Goal: Information Seeking & Learning: Learn about a topic

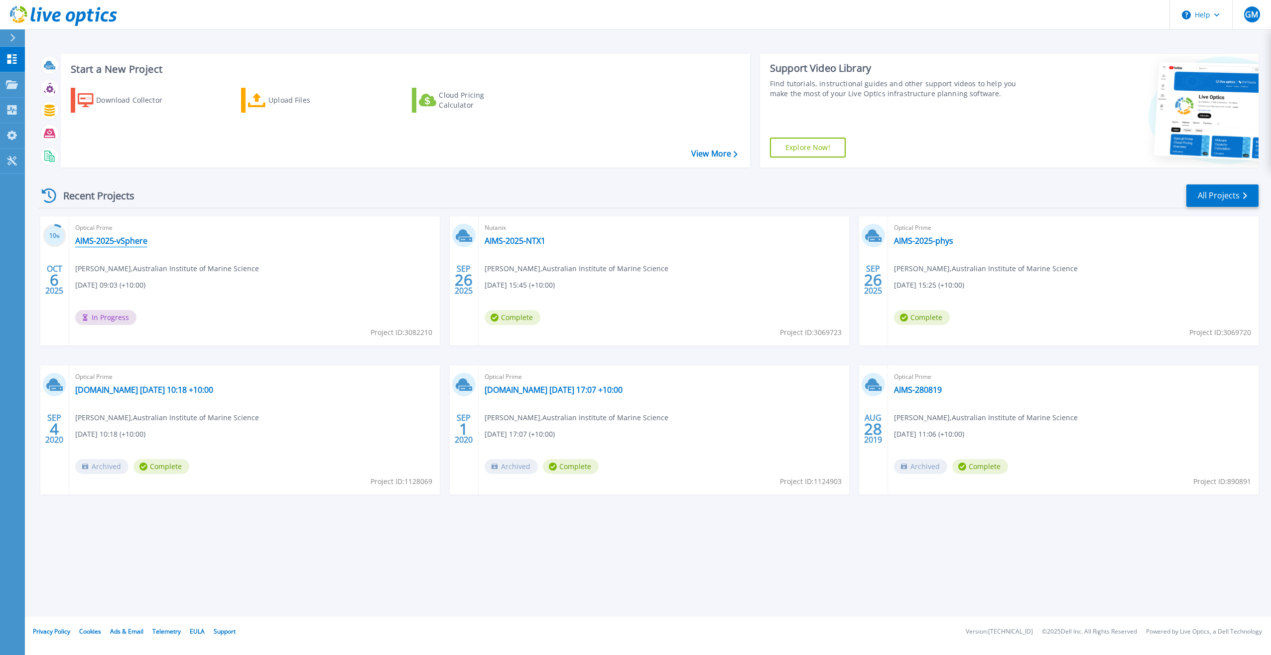
click at [112, 239] on link "AIMS-2025-vSphere" at bounding box center [111, 241] width 72 height 10
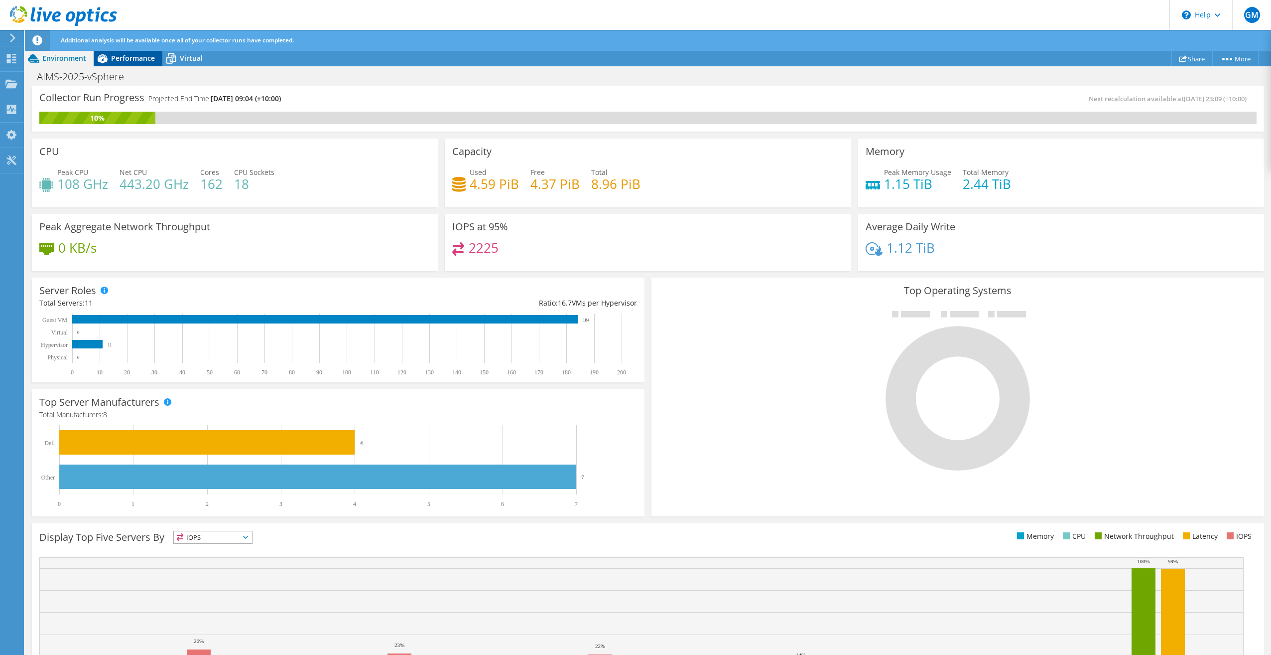
click at [135, 52] on div "Performance" at bounding box center [128, 58] width 69 height 16
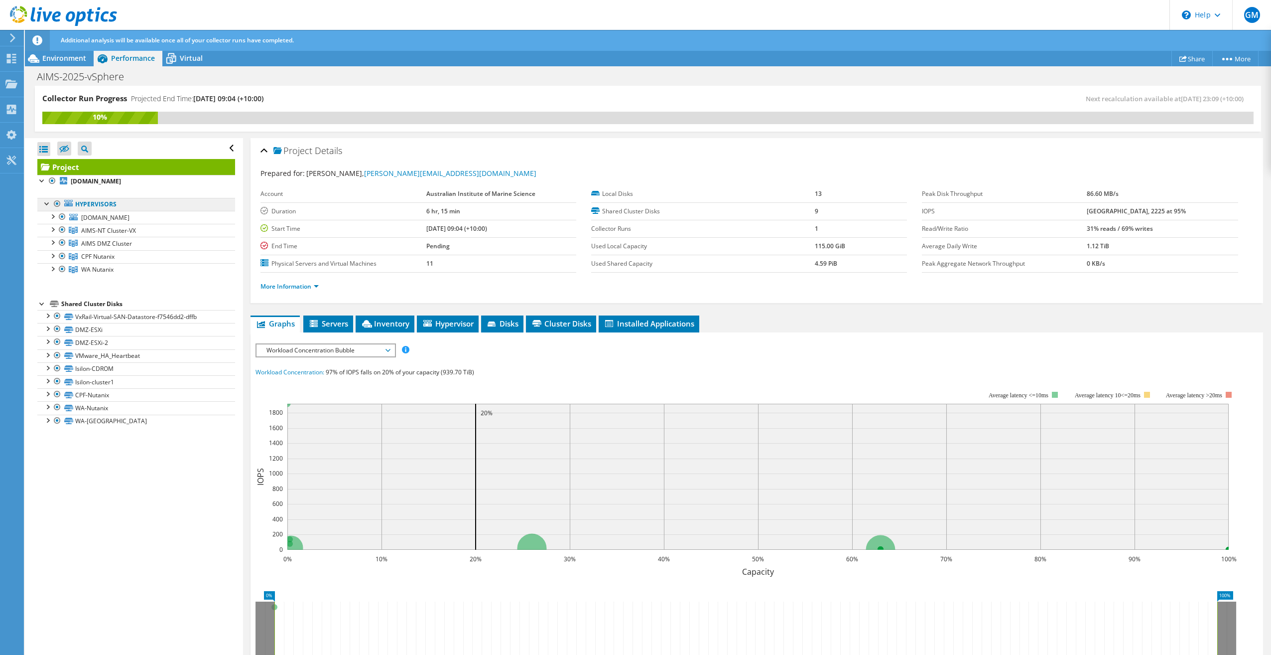
click at [95, 203] on link "Hypervisors" at bounding box center [136, 204] width 198 height 13
click at [332, 325] on span "Servers" at bounding box center [328, 323] width 40 height 10
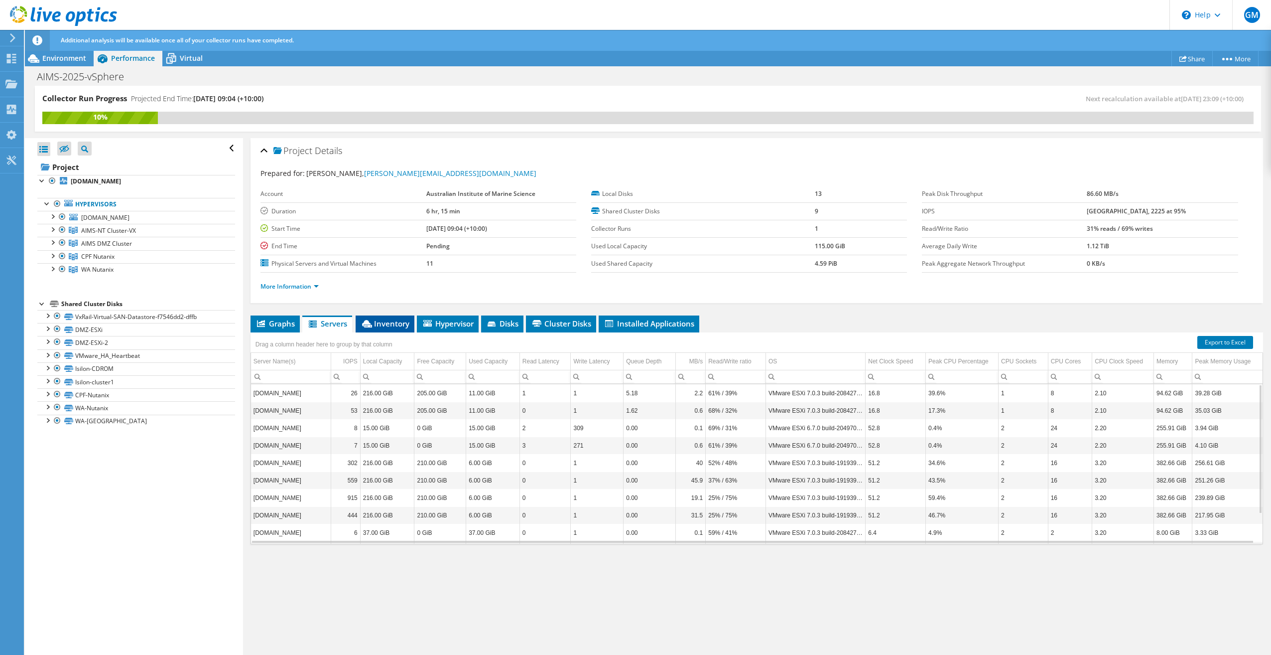
click at [389, 326] on span "Inventory" at bounding box center [385, 323] width 49 height 10
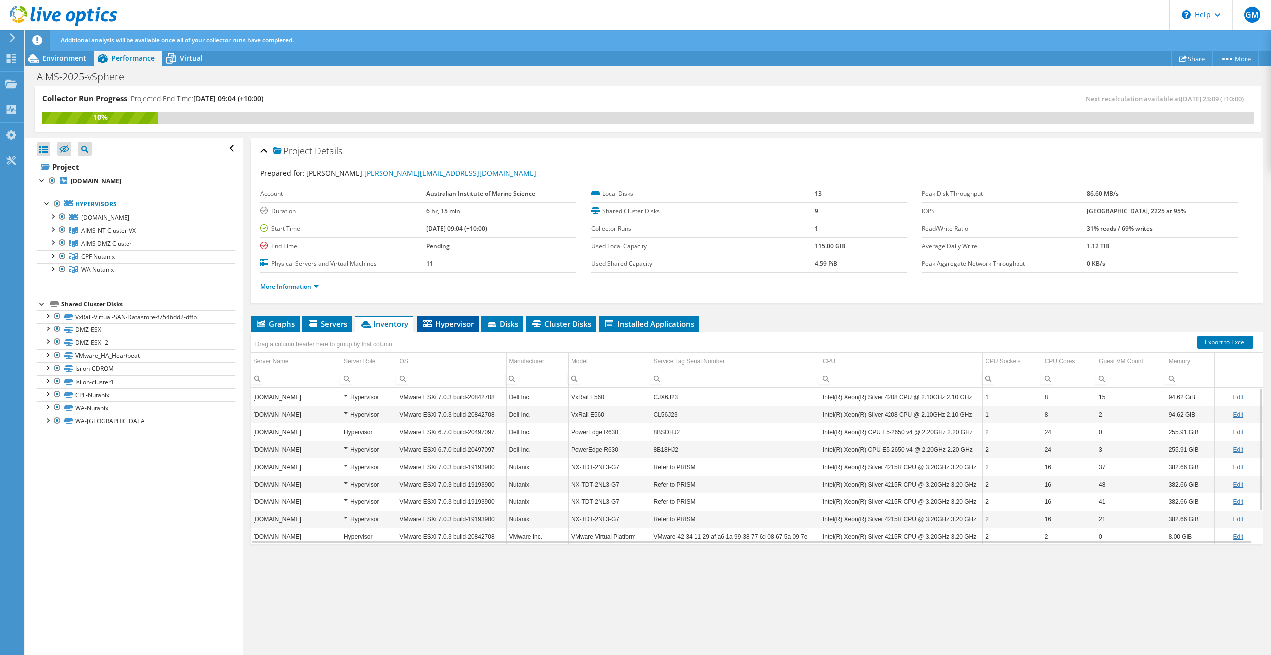
click at [466, 326] on span "Hypervisor" at bounding box center [448, 323] width 52 height 10
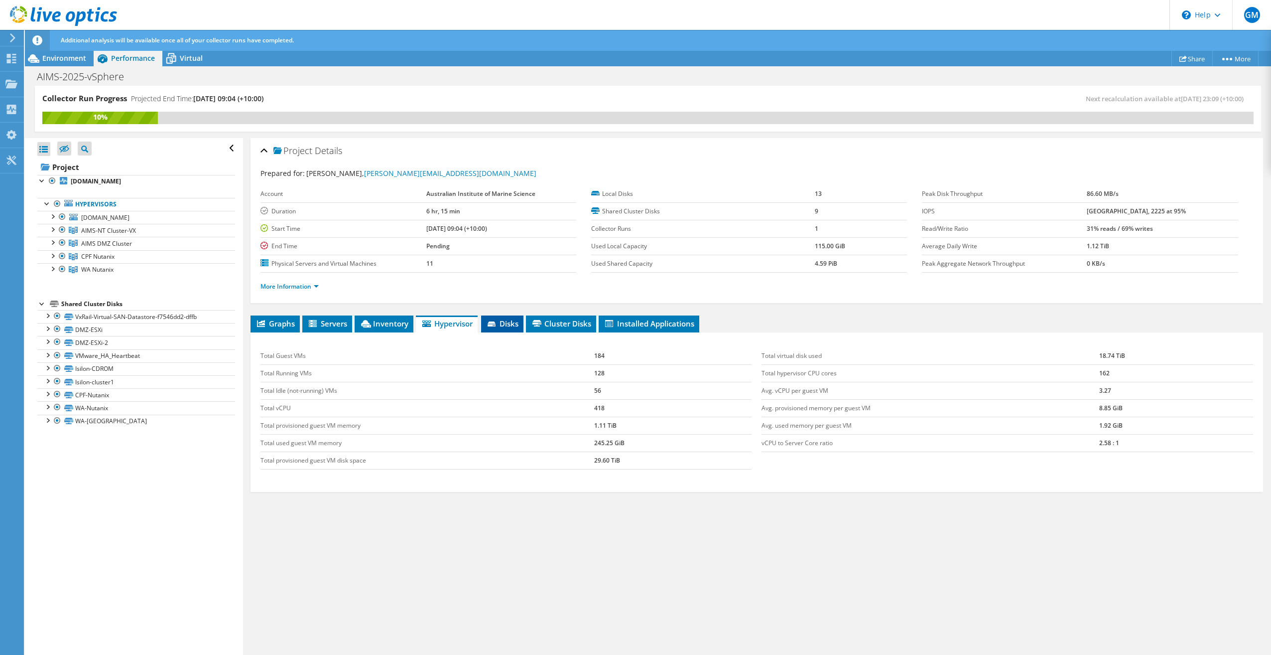
click at [498, 325] on icon at bounding box center [493, 324] width 10 height 6
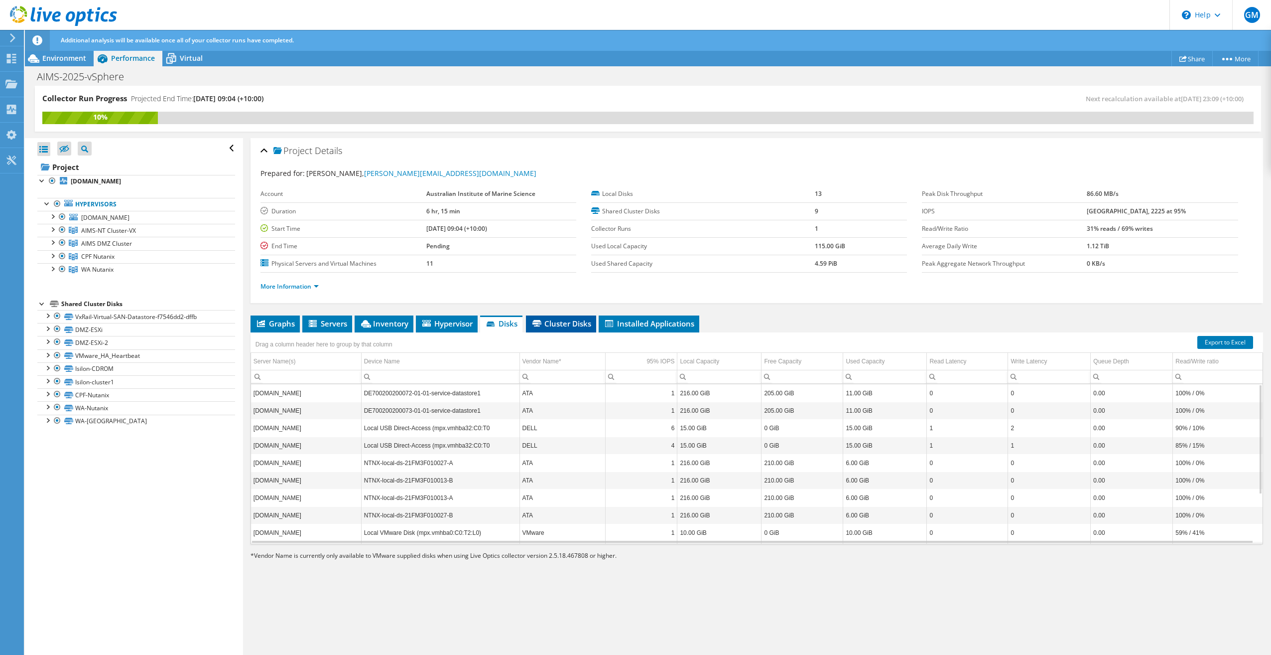
click at [555, 322] on span "Cluster Disks" at bounding box center [561, 323] width 60 height 10
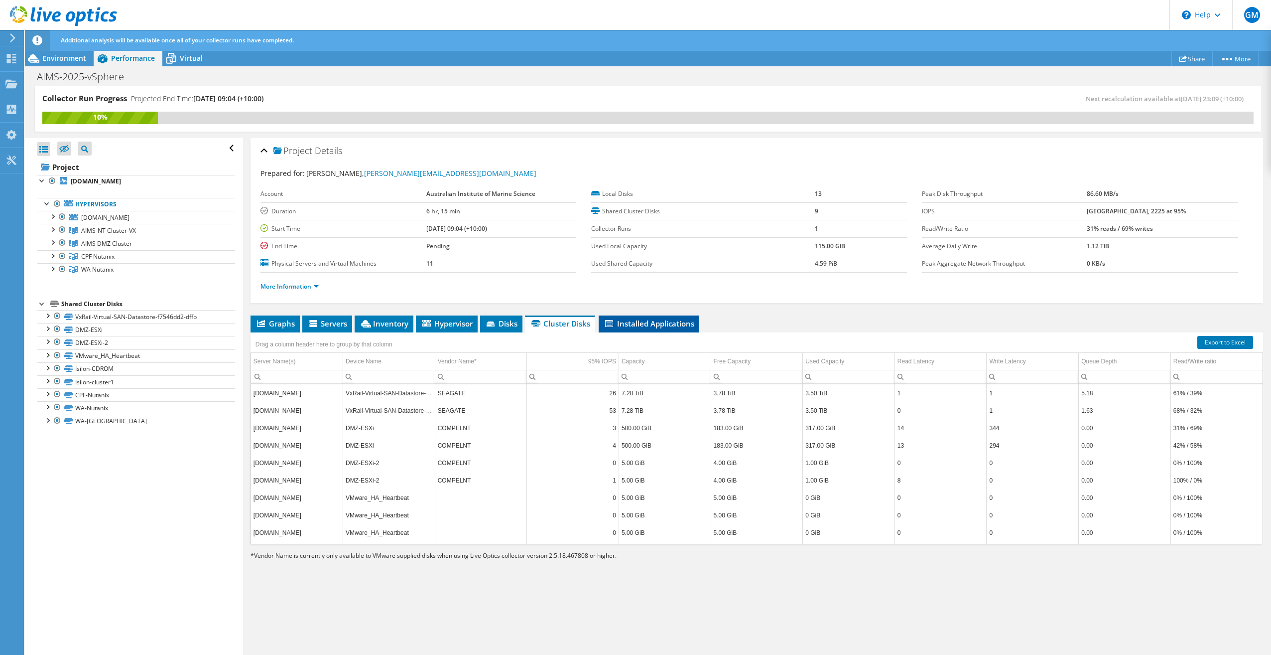
click at [638, 324] on span "Installed Applications" at bounding box center [649, 323] width 91 height 10
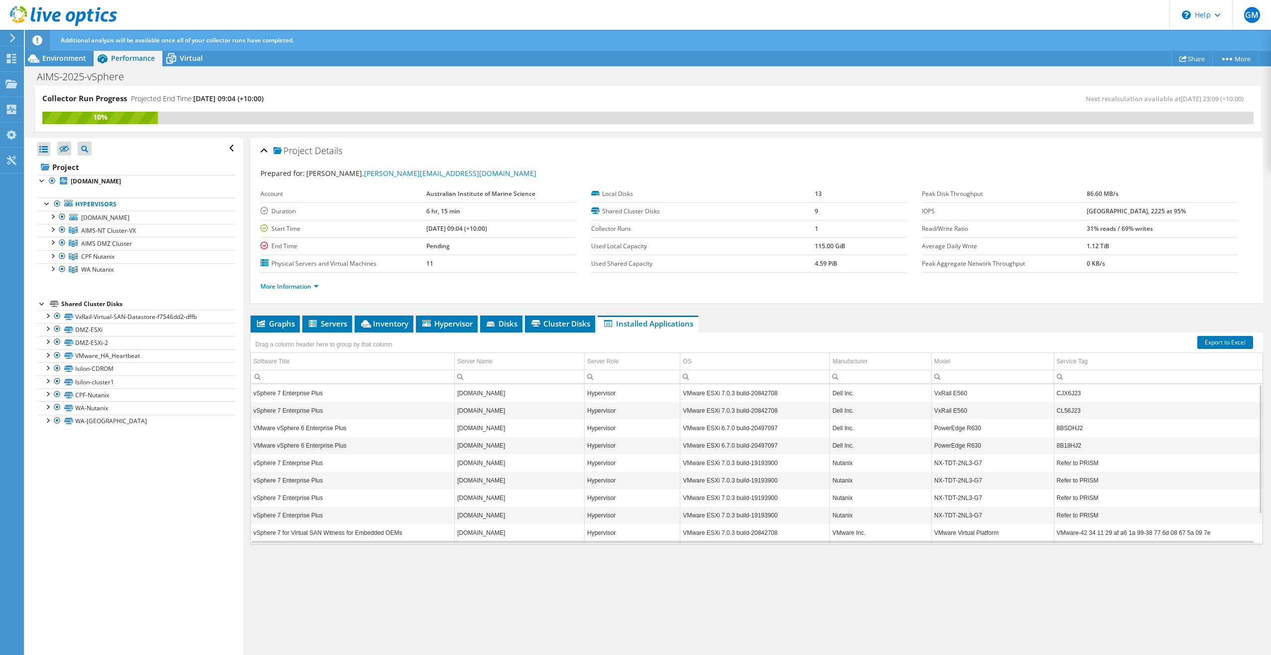
click at [273, 305] on div "Project Details Prepared for: Geoff Millar, G.Millar@aims.gov.au Account Austra…" at bounding box center [757, 397] width 1028 height 518
click at [280, 323] on span "Graphs" at bounding box center [275, 323] width 39 height 10
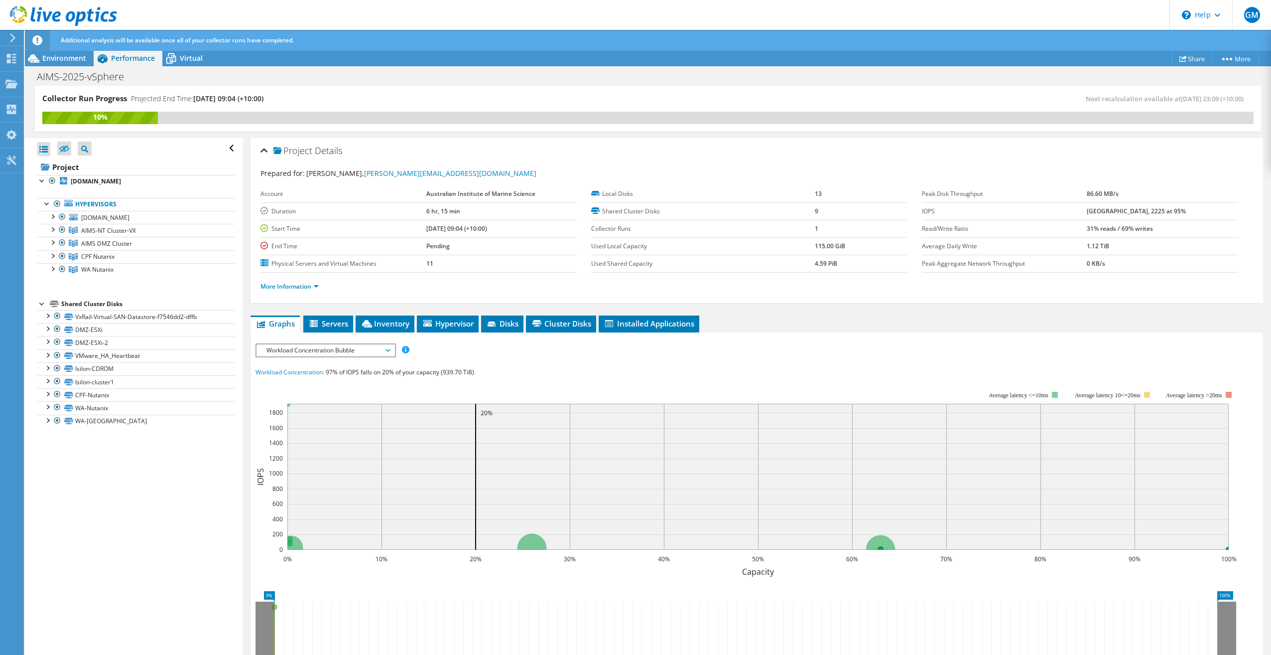
scroll to position [125, 0]
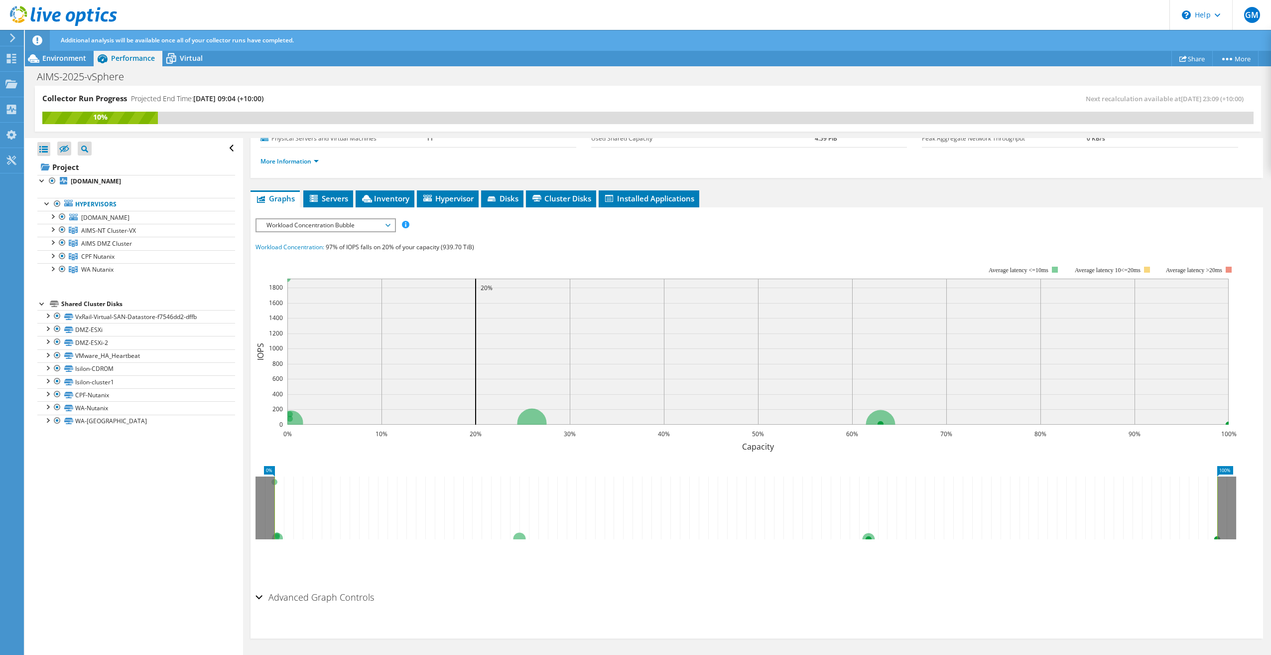
click at [386, 228] on span "Workload Concentration Bubble" at bounding box center [326, 225] width 128 height 12
click at [367, 235] on li "IOPS" at bounding box center [326, 237] width 138 height 12
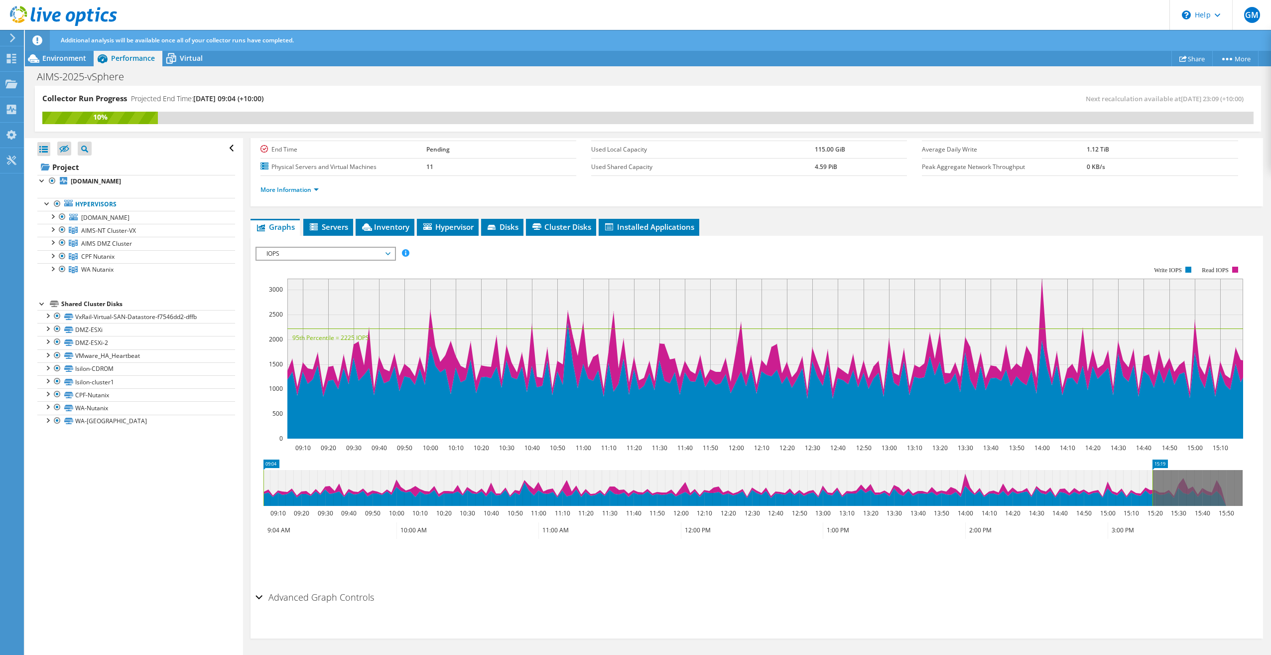
scroll to position [97, 0]
click at [379, 257] on span "IOPS" at bounding box center [326, 254] width 128 height 12
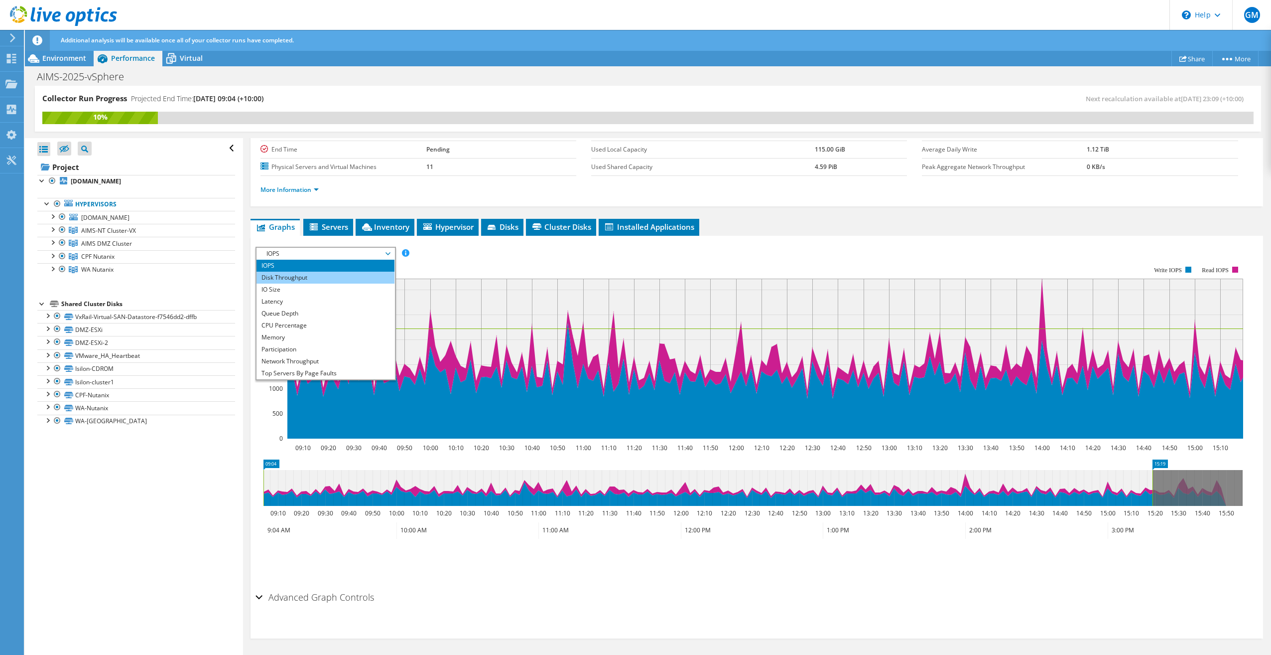
click at [356, 277] on li "Disk Throughput" at bounding box center [326, 277] width 138 height 12
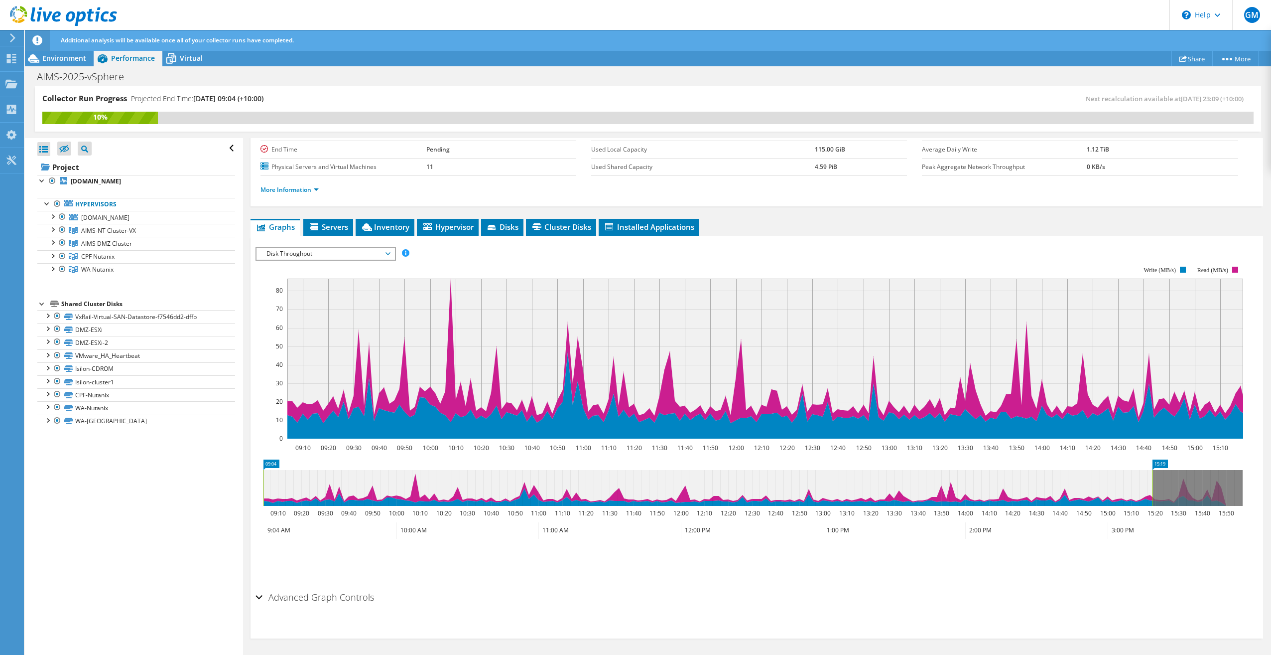
click at [391, 250] on span "Disk Throughput" at bounding box center [326, 254] width 138 height 12
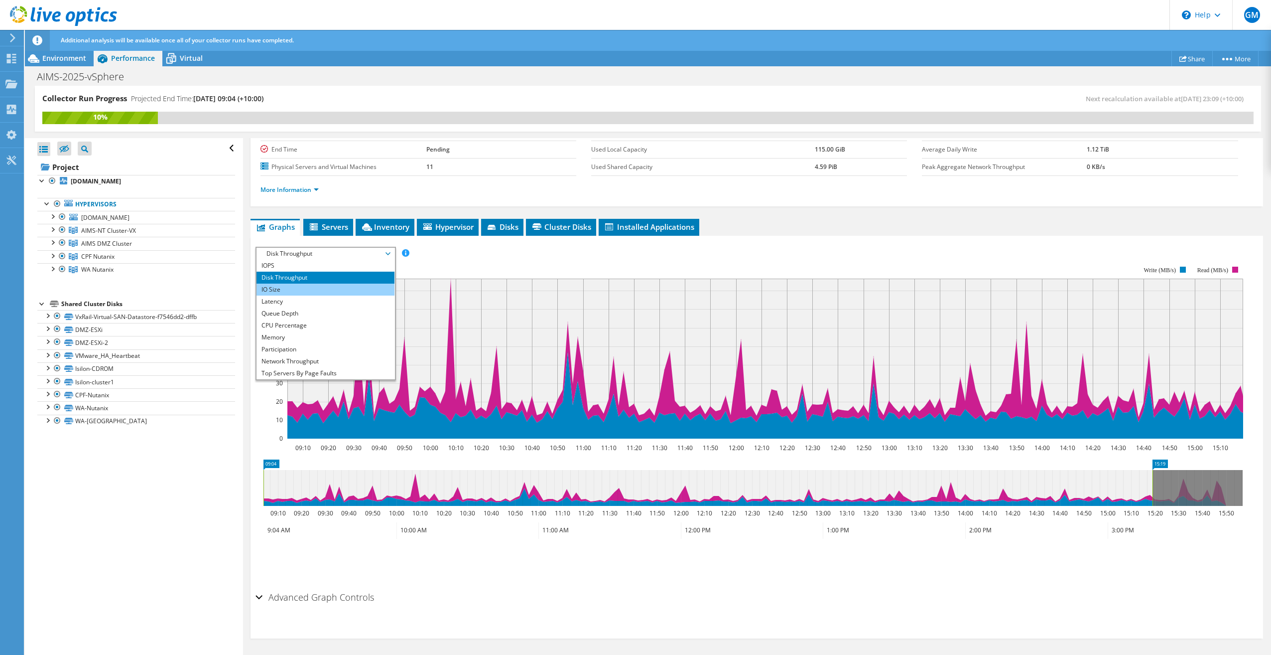
click at [350, 290] on li "IO Size" at bounding box center [326, 289] width 138 height 12
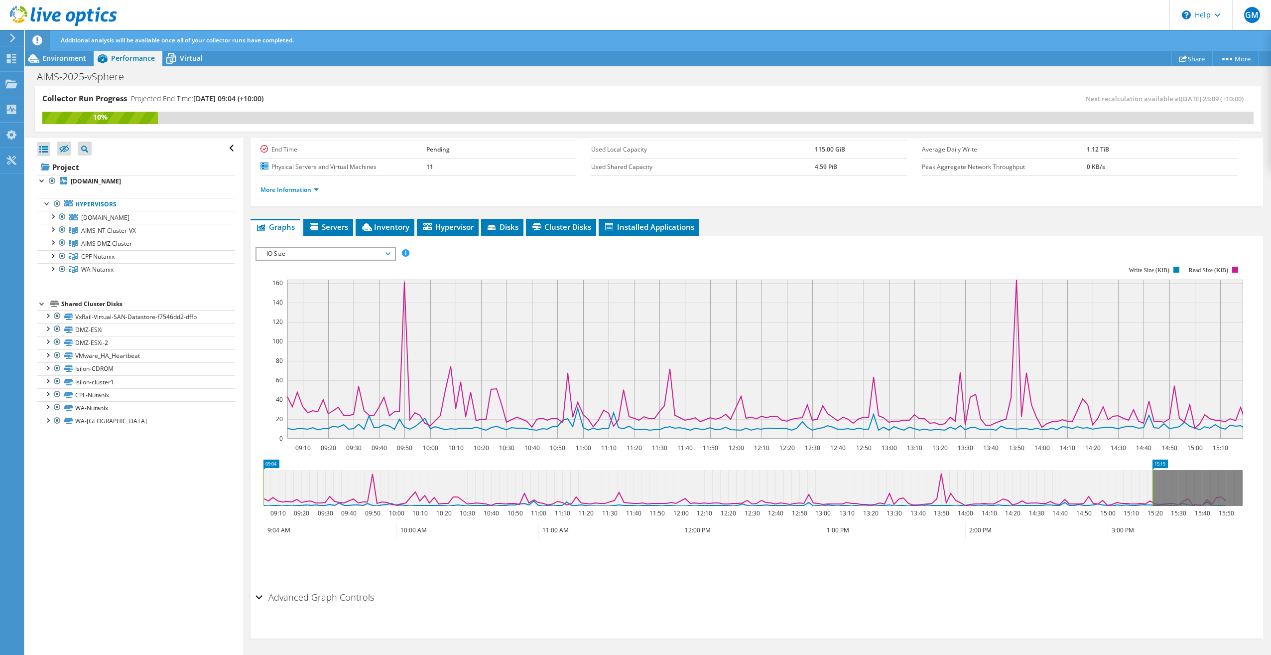
click at [387, 248] on span "IO Size" at bounding box center [326, 254] width 128 height 12
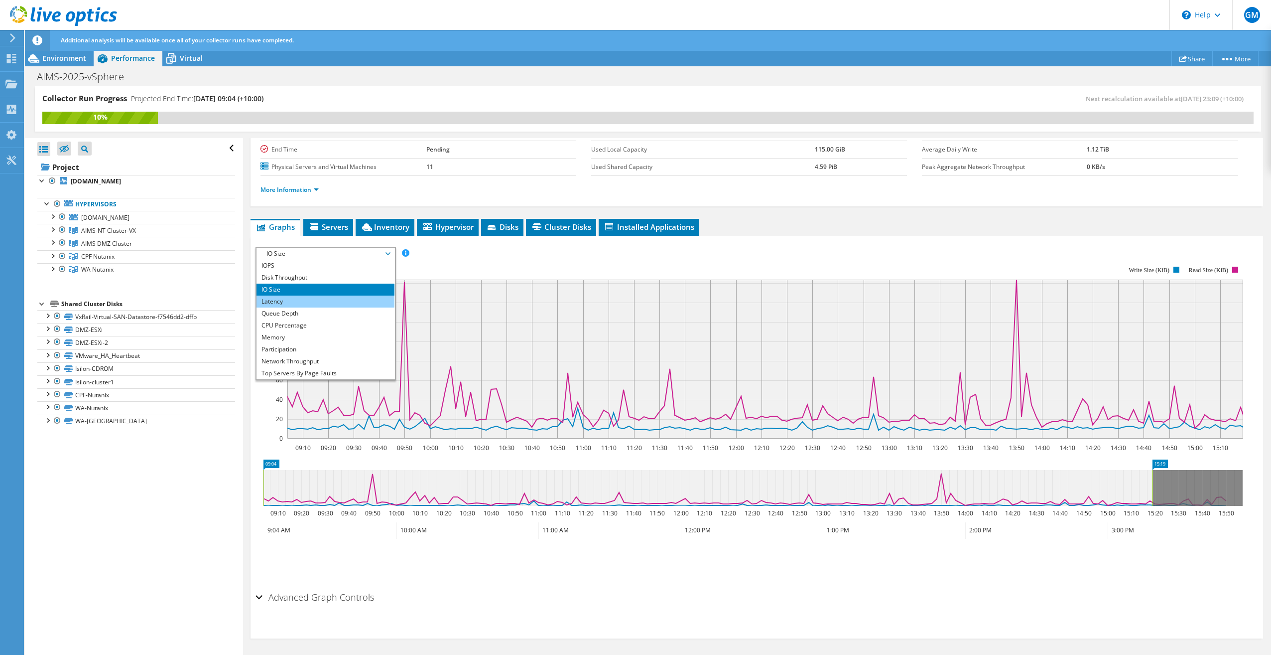
click at [336, 301] on li "Latency" at bounding box center [326, 301] width 138 height 12
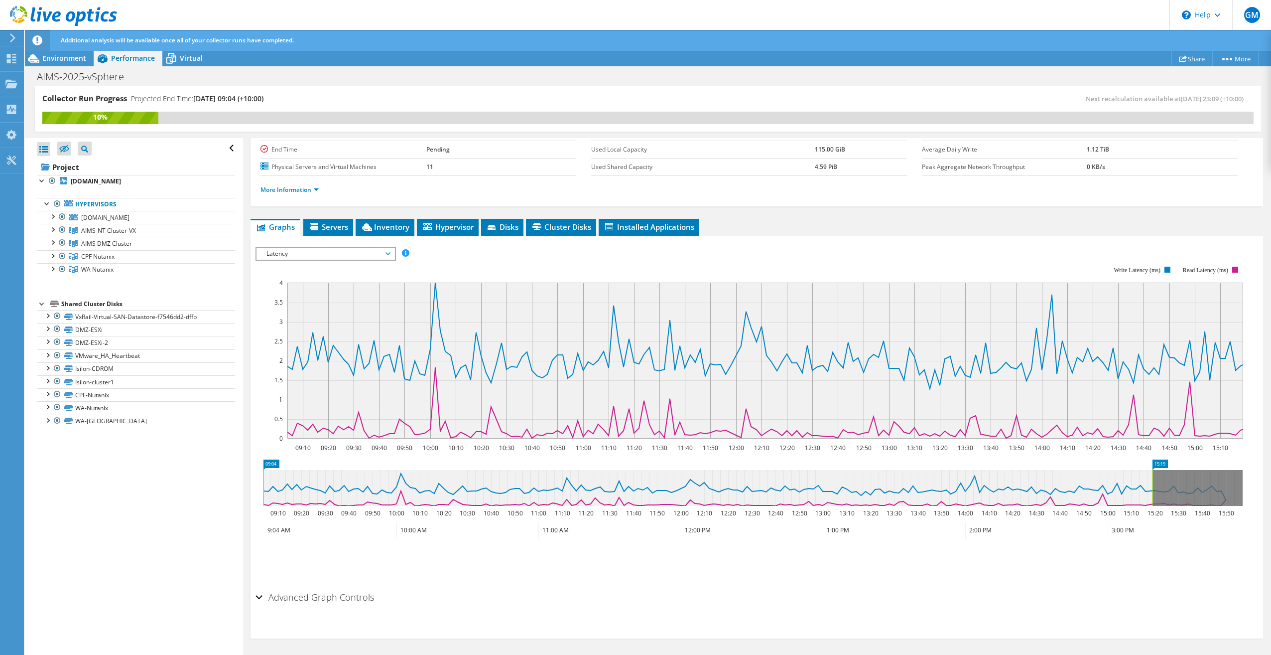
click at [384, 251] on span "Latency" at bounding box center [326, 254] width 128 height 12
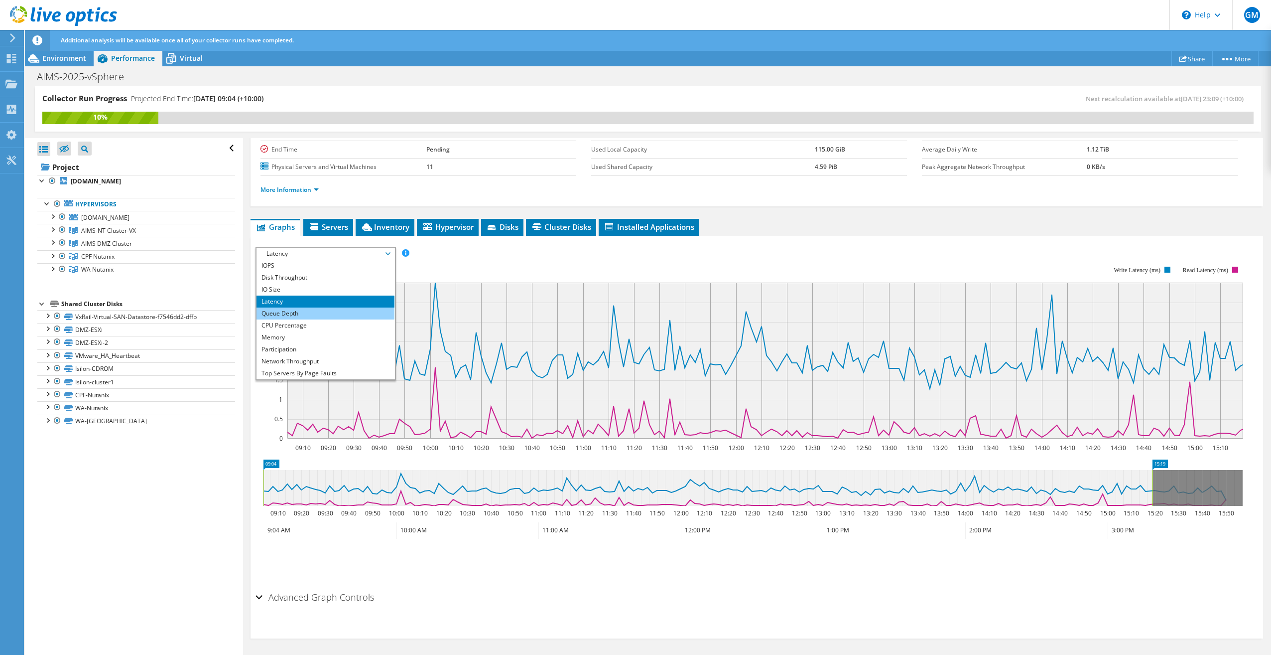
click at [320, 311] on li "Queue Depth" at bounding box center [326, 313] width 138 height 12
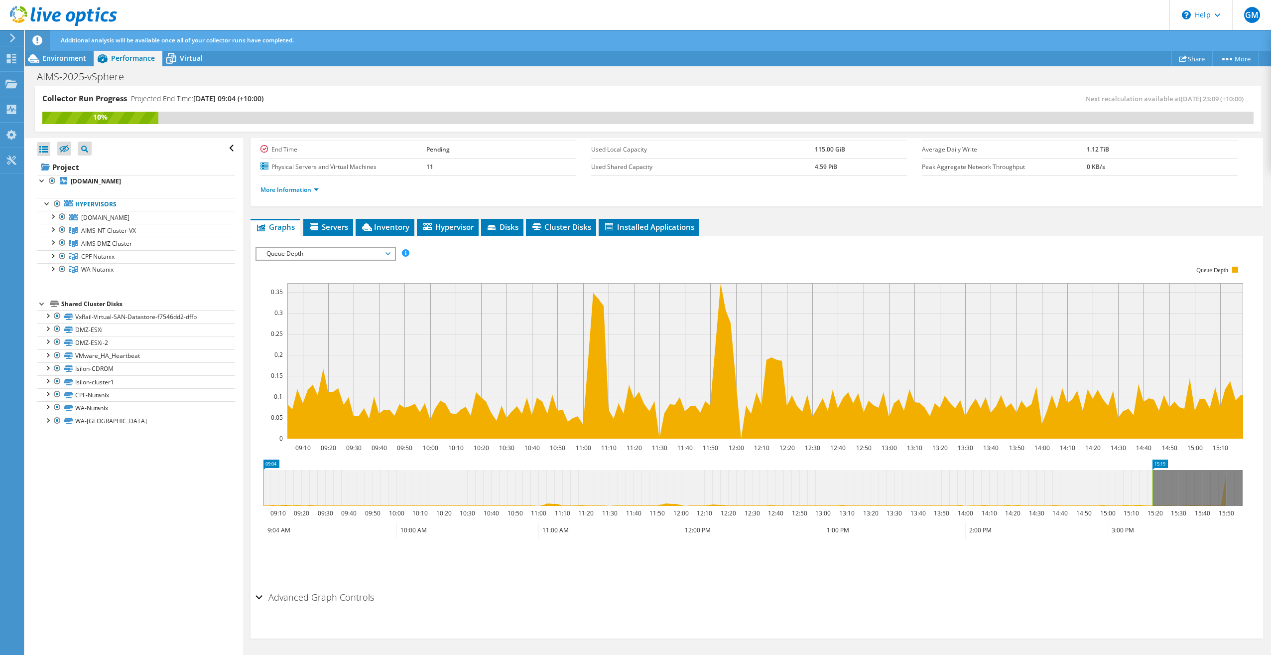
click at [357, 253] on span "Queue Depth" at bounding box center [326, 254] width 128 height 12
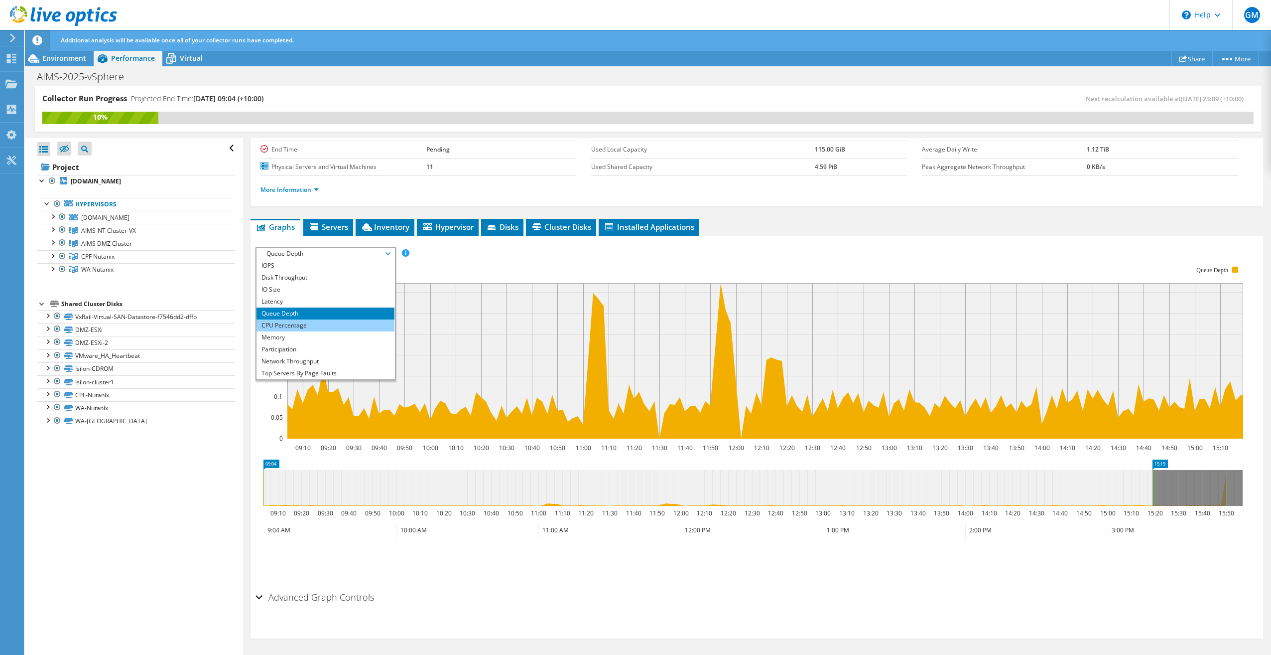
click at [294, 327] on li "CPU Percentage" at bounding box center [326, 325] width 138 height 12
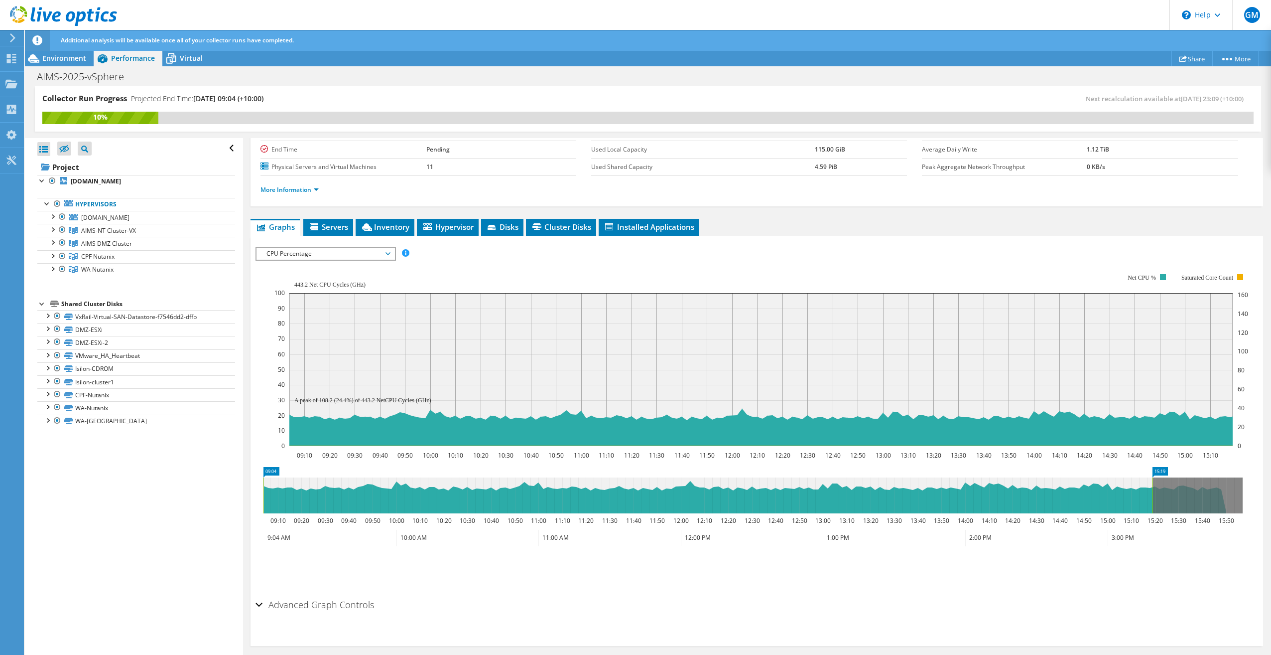
click at [340, 249] on span "CPU Percentage" at bounding box center [326, 254] width 128 height 12
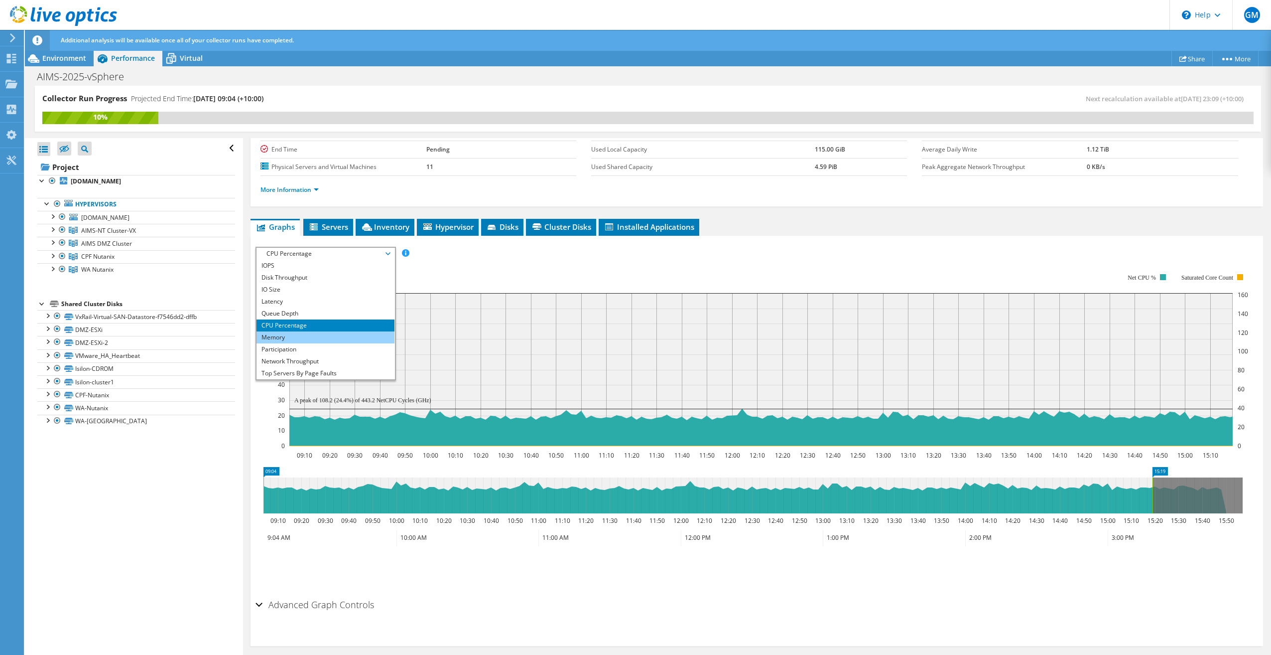
click at [310, 339] on li "Memory" at bounding box center [326, 337] width 138 height 12
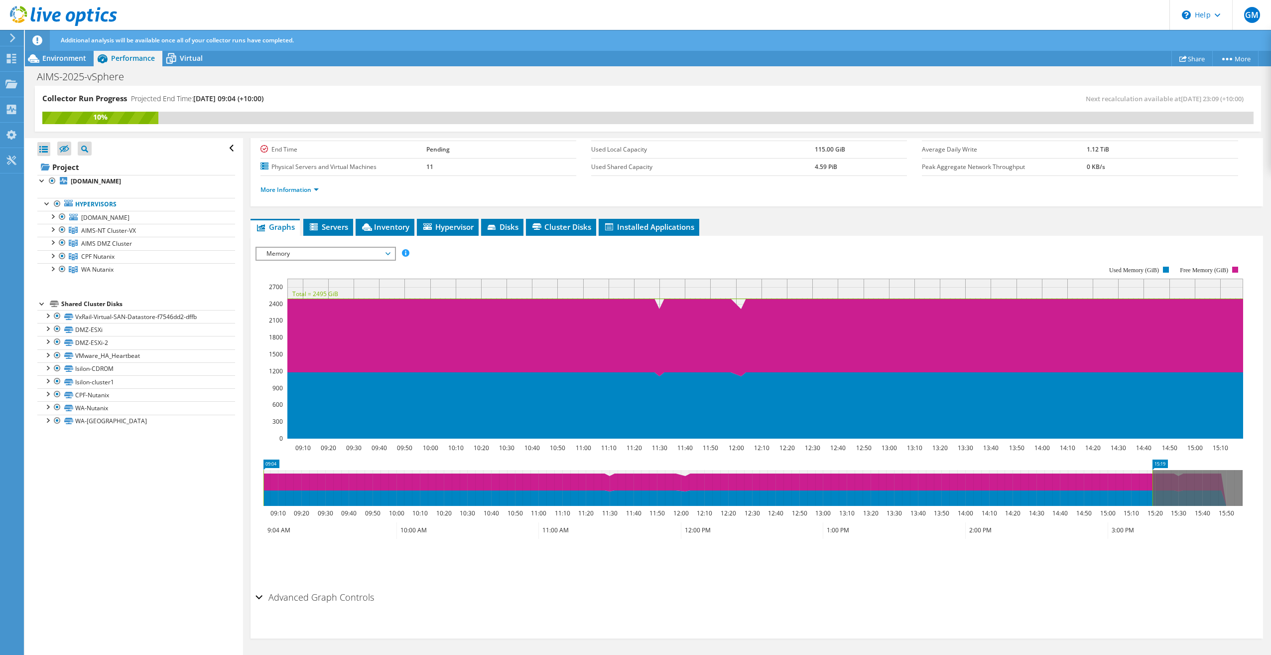
click at [348, 253] on span "Memory" at bounding box center [326, 254] width 128 height 12
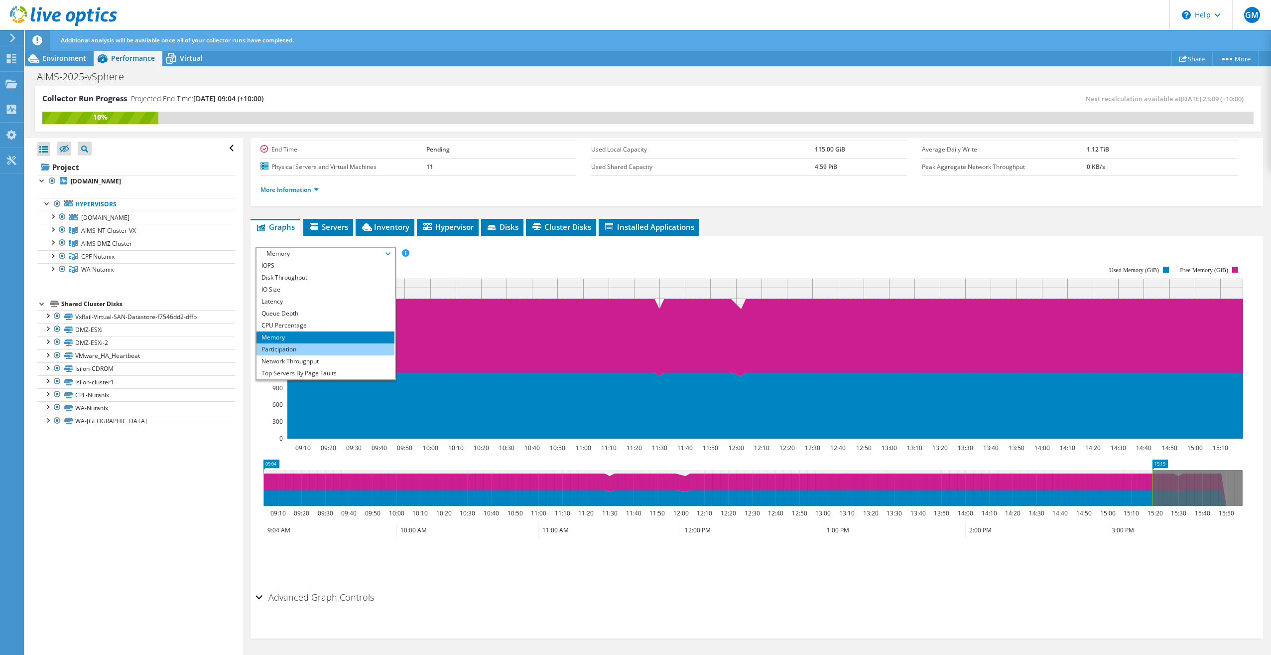
click at [324, 347] on li "Participation" at bounding box center [326, 349] width 138 height 12
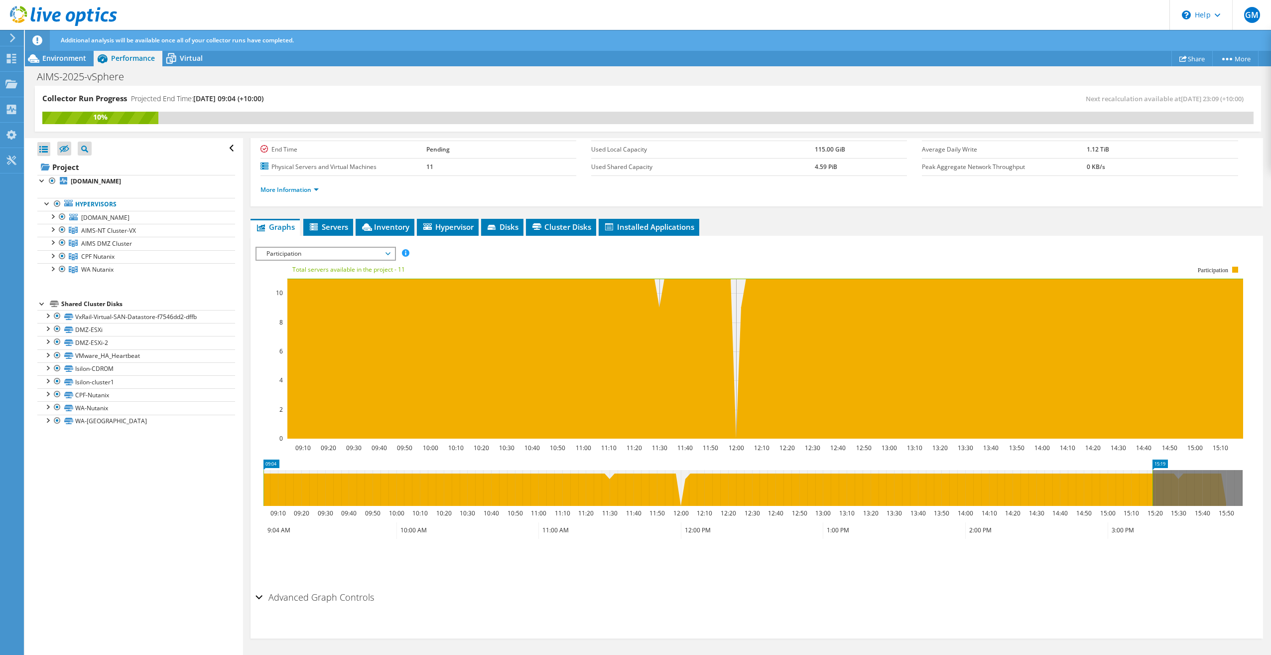
click at [338, 250] on span "Participation" at bounding box center [326, 254] width 128 height 12
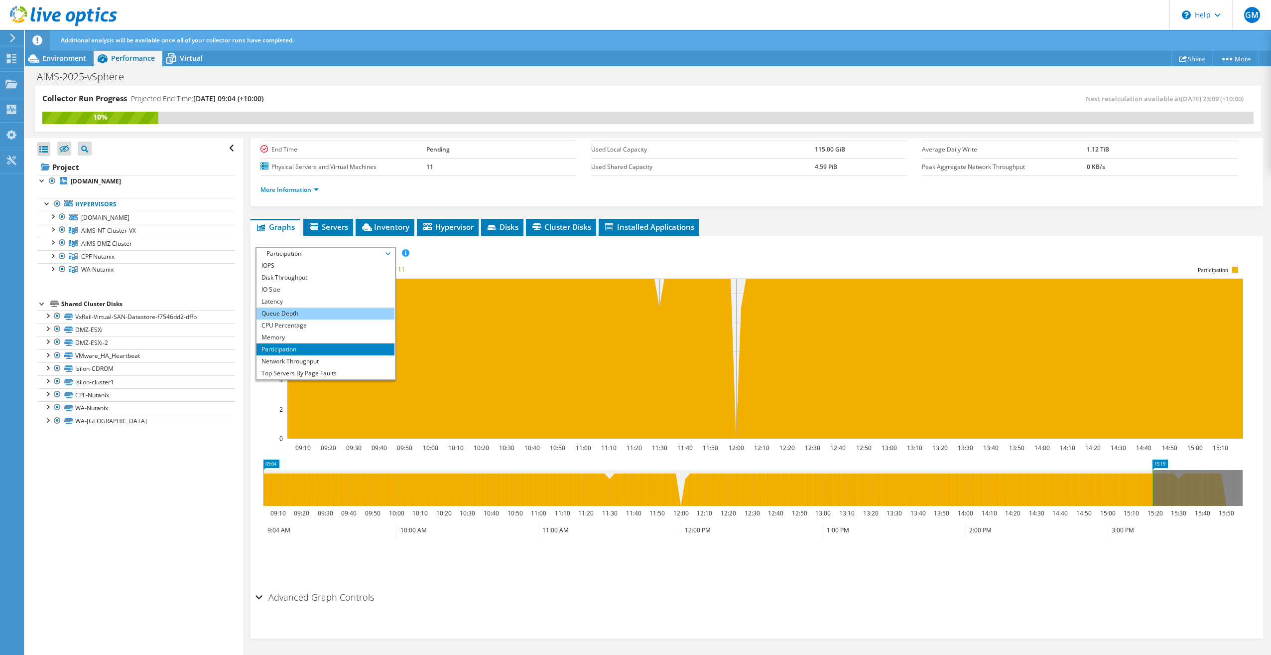
scroll to position [36, 0]
click at [330, 321] on li "Network Throughput" at bounding box center [326, 325] width 138 height 12
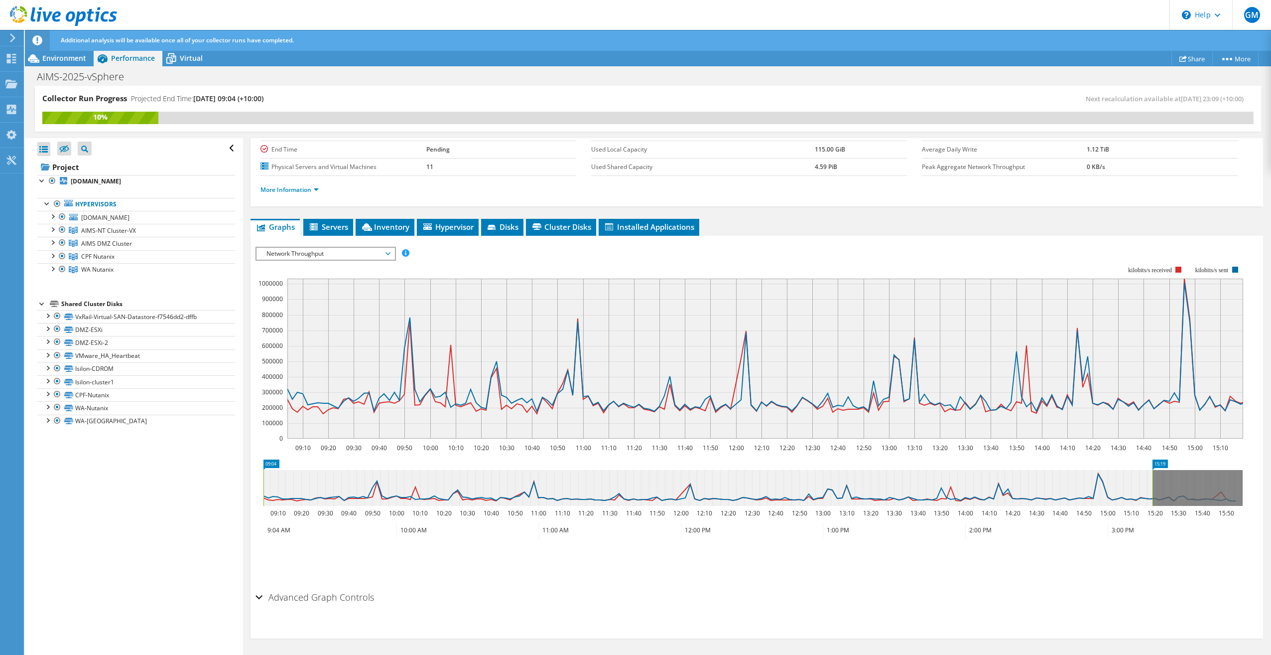
click at [328, 253] on span "Network Throughput" at bounding box center [326, 254] width 128 height 12
click at [313, 336] on li "Top Servers By Page Faults" at bounding box center [326, 337] width 138 height 12
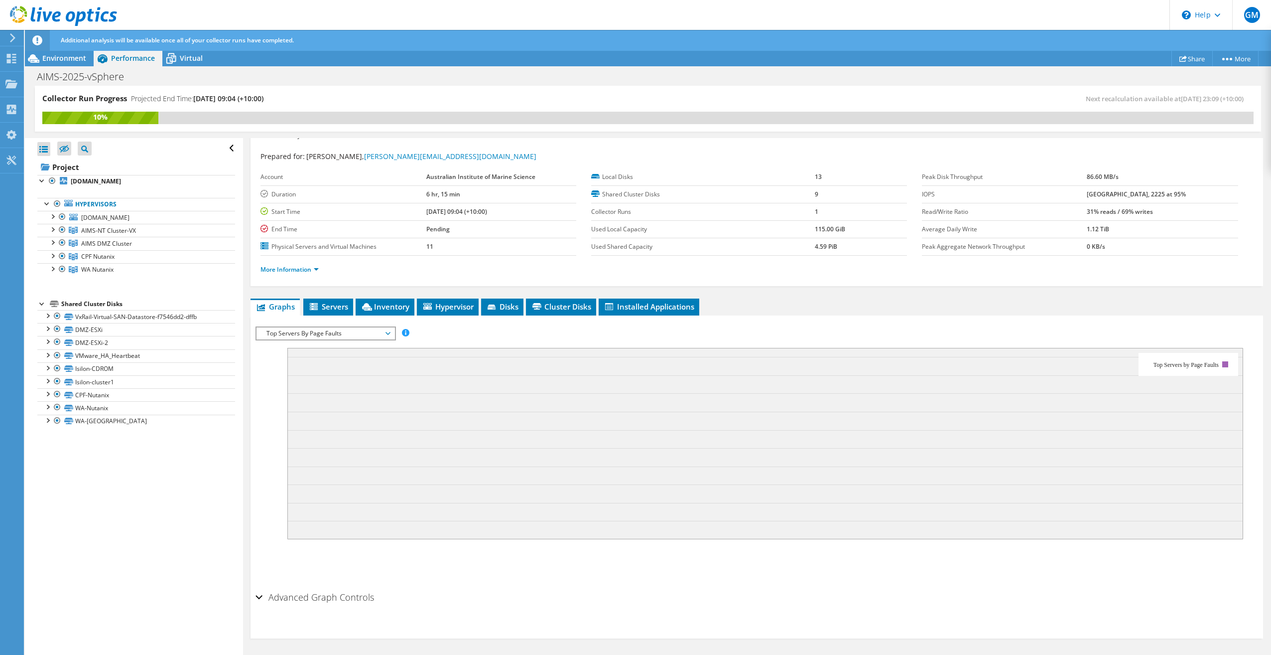
scroll to position [17, 0]
click at [323, 332] on span "Top Servers By Page Faults" at bounding box center [326, 333] width 128 height 12
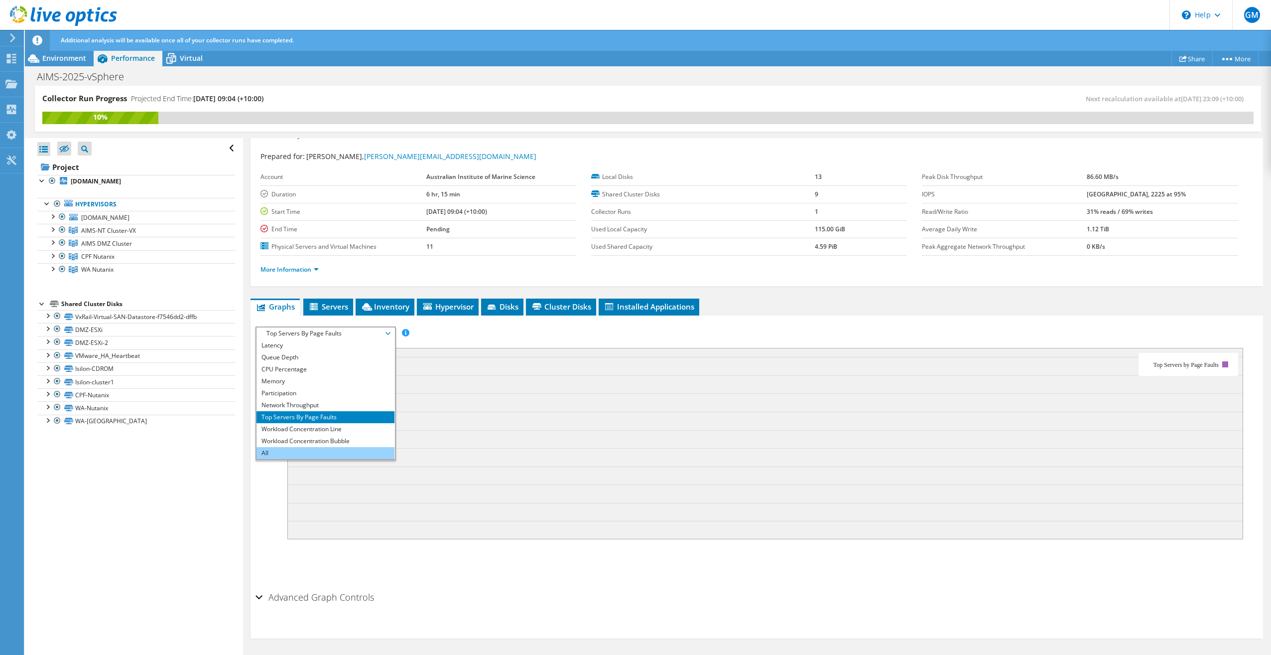
click at [332, 455] on li "All" at bounding box center [326, 453] width 138 height 12
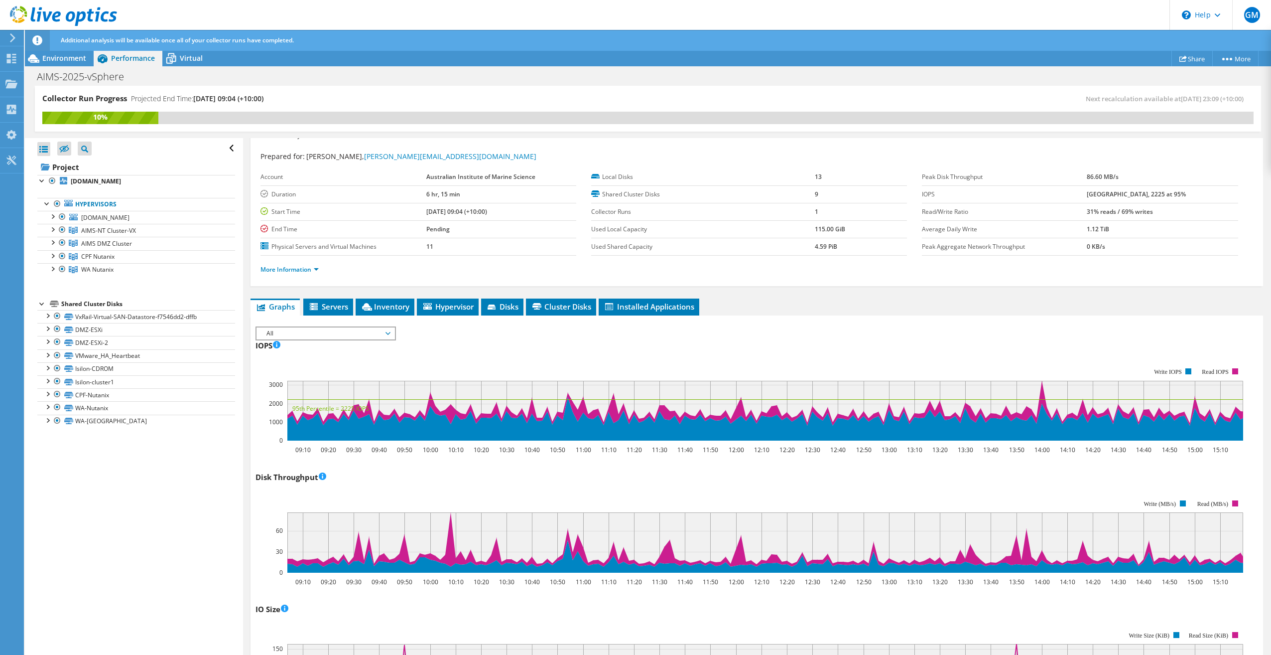
click at [336, 331] on span "All" at bounding box center [326, 333] width 128 height 12
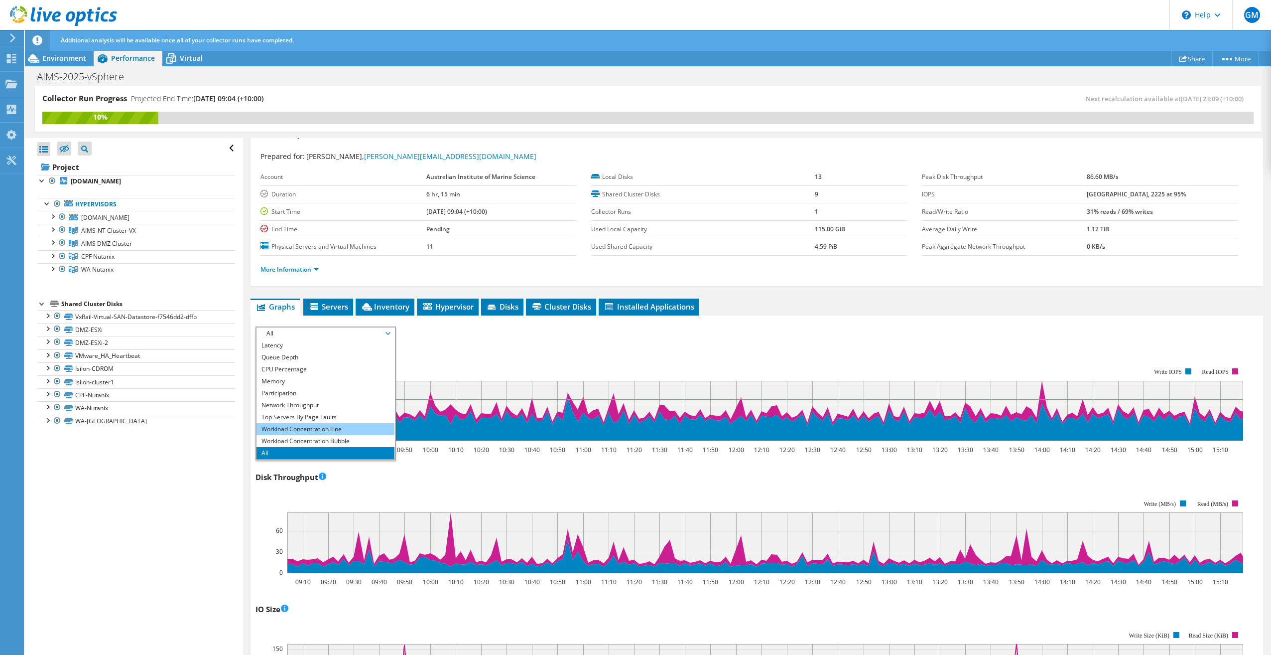
click at [305, 425] on li "Workload Concentration Line" at bounding box center [326, 429] width 138 height 12
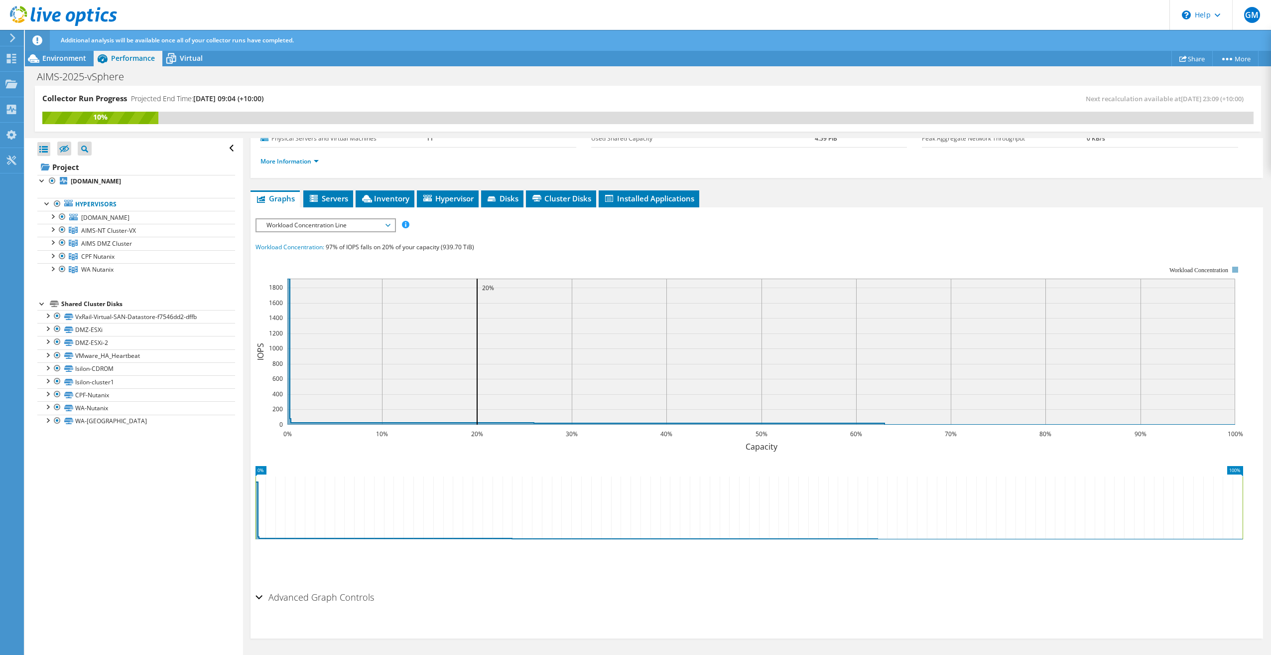
scroll to position [0, 0]
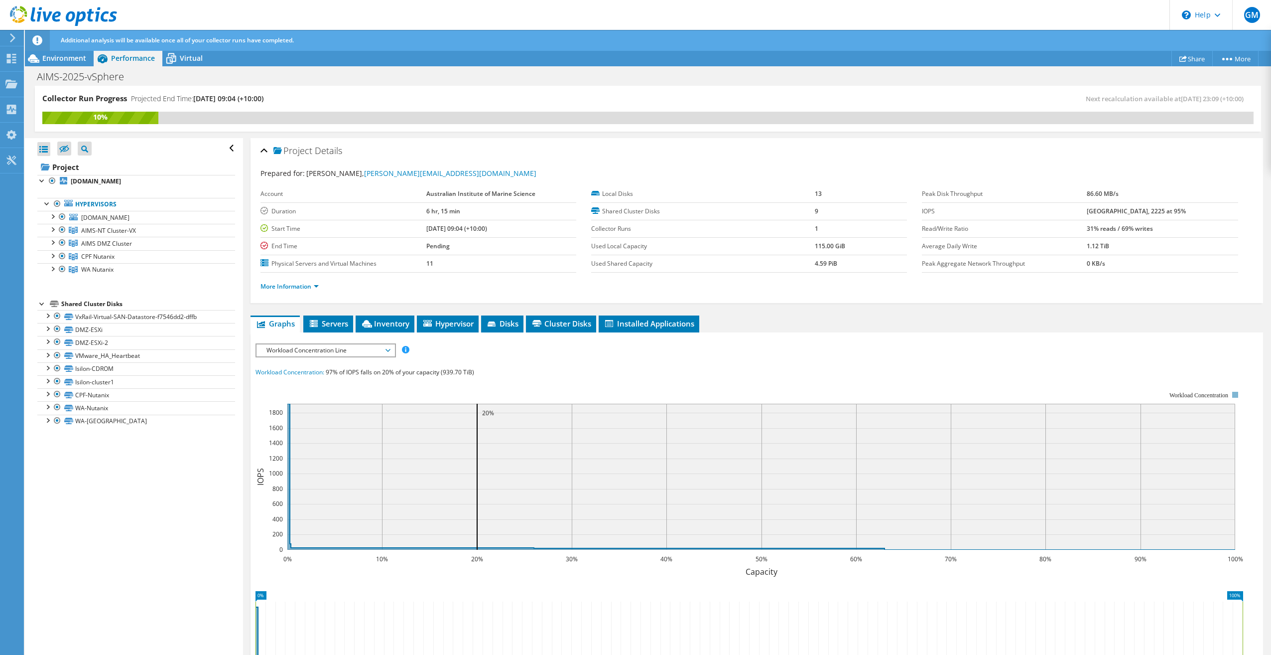
click at [339, 347] on span "Workload Concentration Line" at bounding box center [326, 350] width 128 height 12
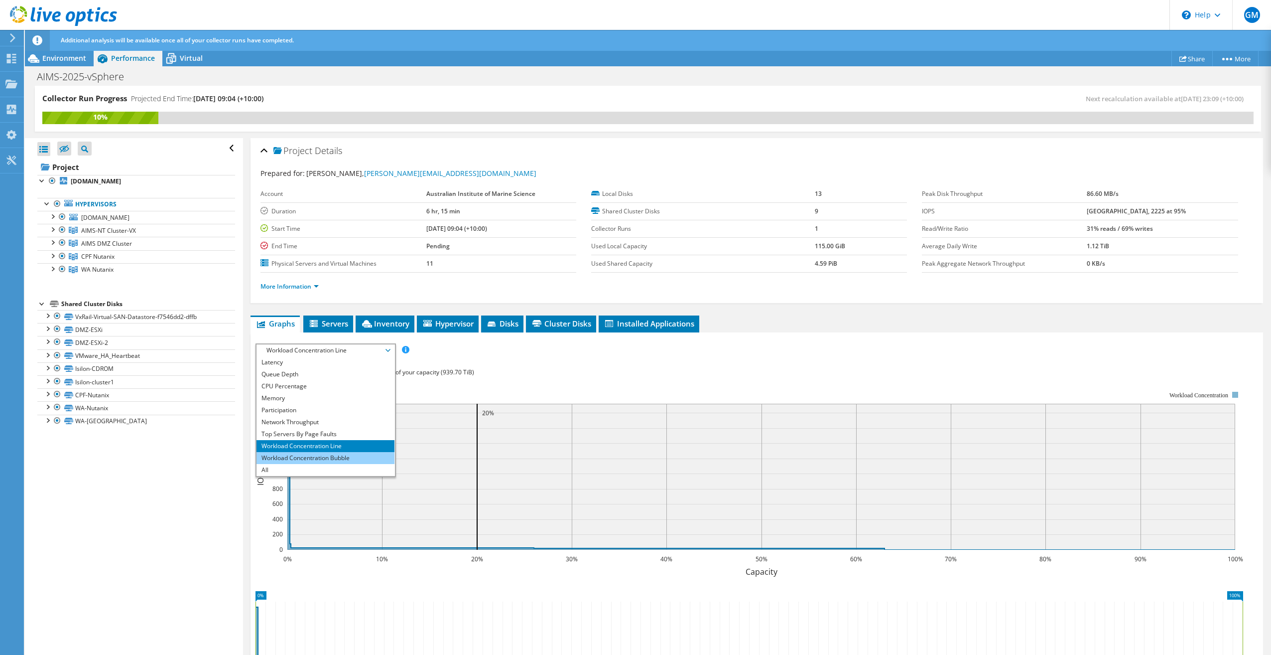
click at [323, 457] on li "Workload Concentration Bubble" at bounding box center [326, 458] width 138 height 12
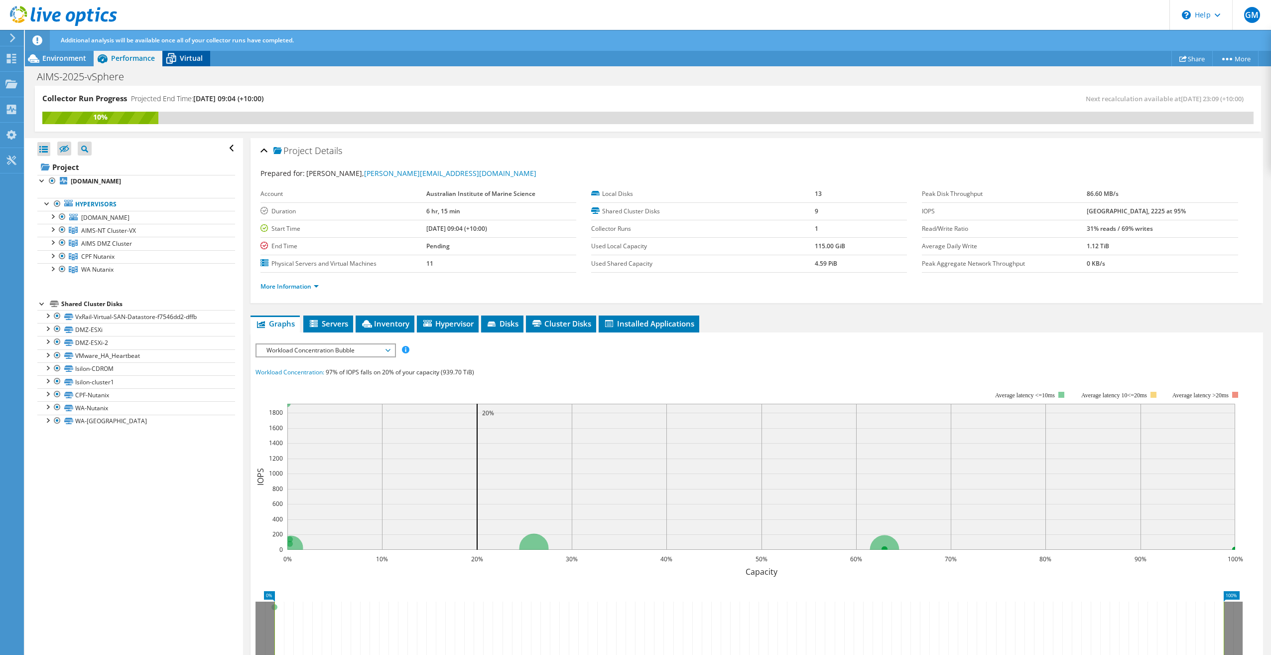
click at [181, 54] on span "Virtual" at bounding box center [191, 57] width 23 height 9
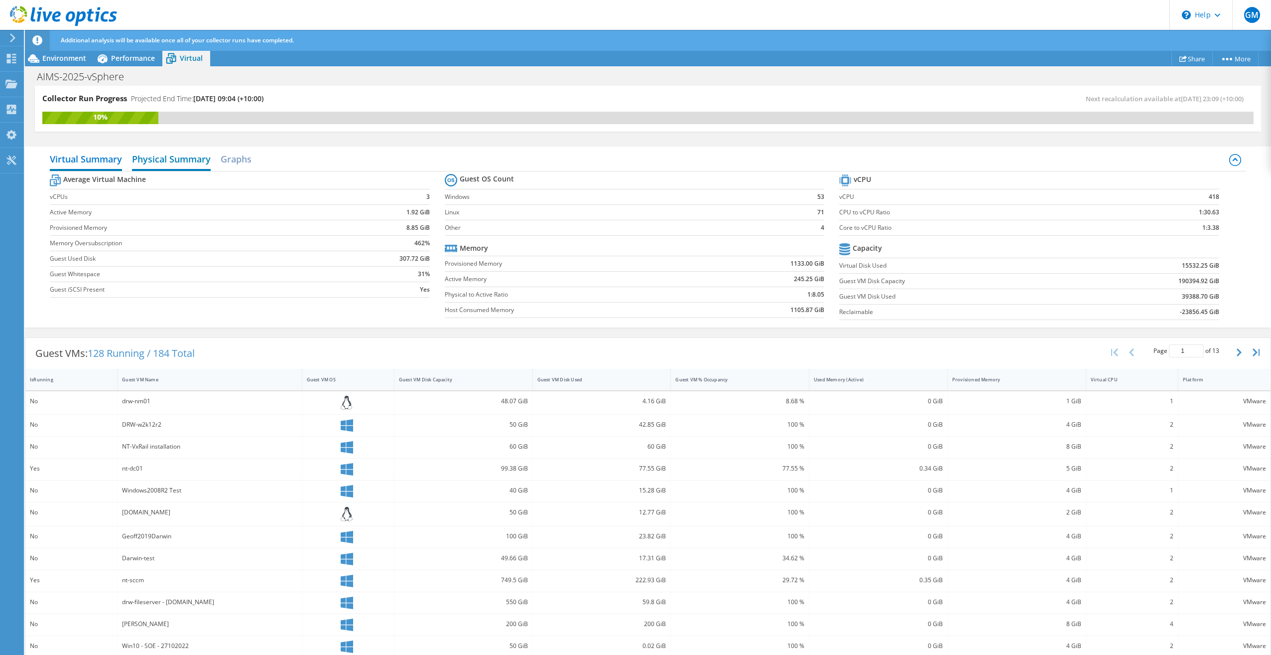
click at [179, 158] on h2 "Physical Summary" at bounding box center [171, 160] width 79 height 22
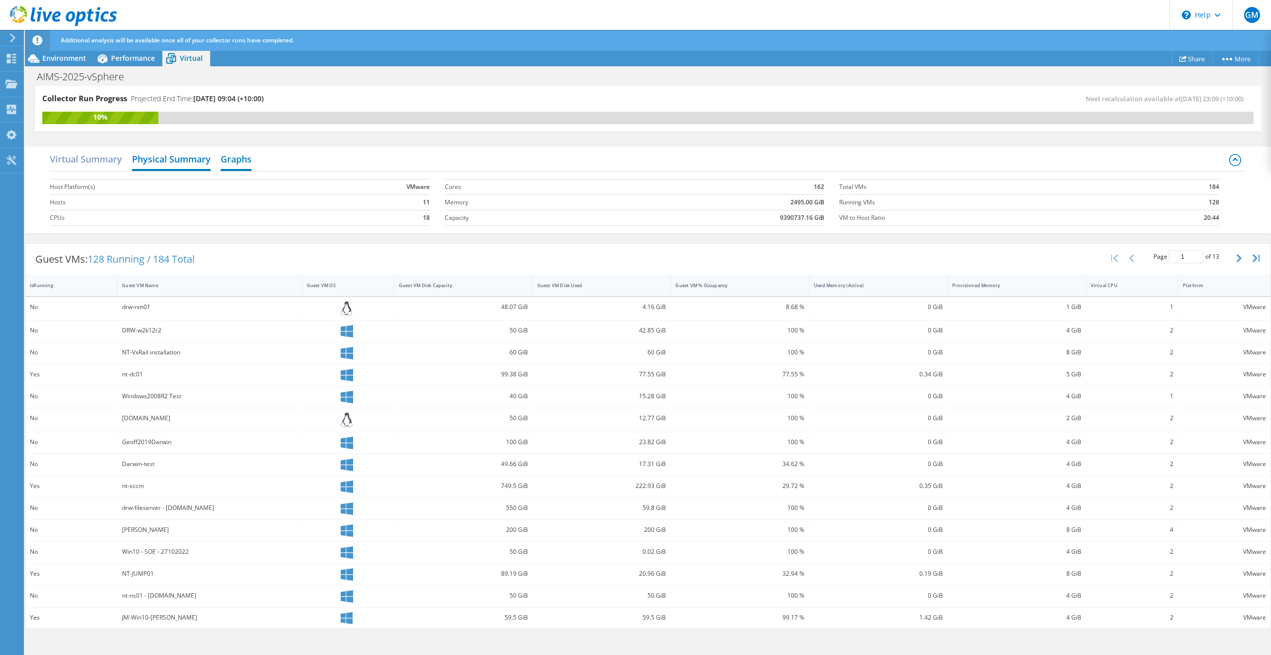
click at [246, 158] on h2 "Graphs" at bounding box center [236, 160] width 31 height 22
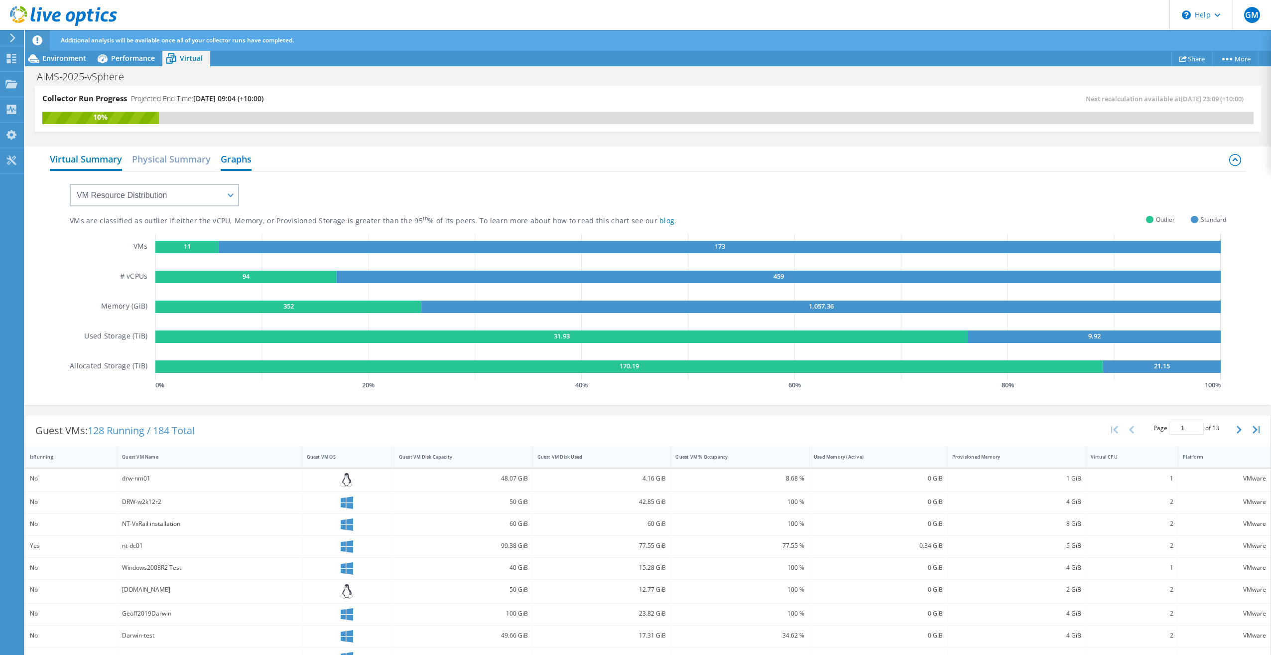
click at [80, 155] on h2 "Virtual Summary" at bounding box center [86, 160] width 72 height 22
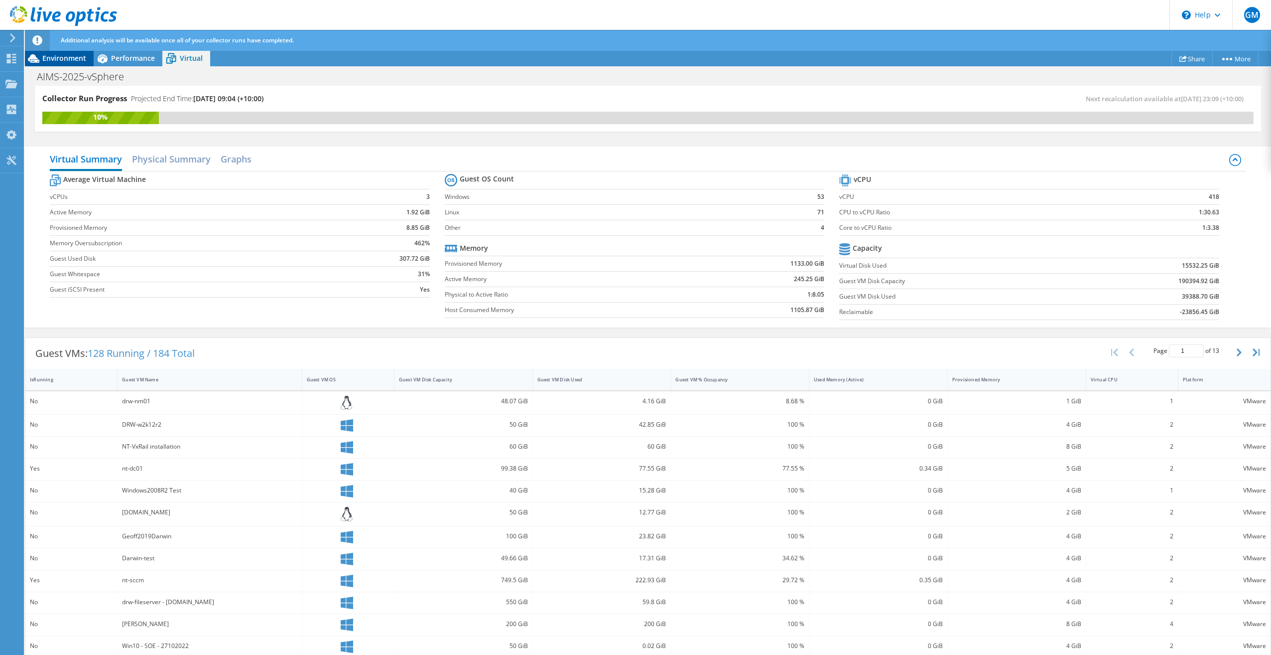
click at [62, 54] on span "Environment" at bounding box center [64, 57] width 44 height 9
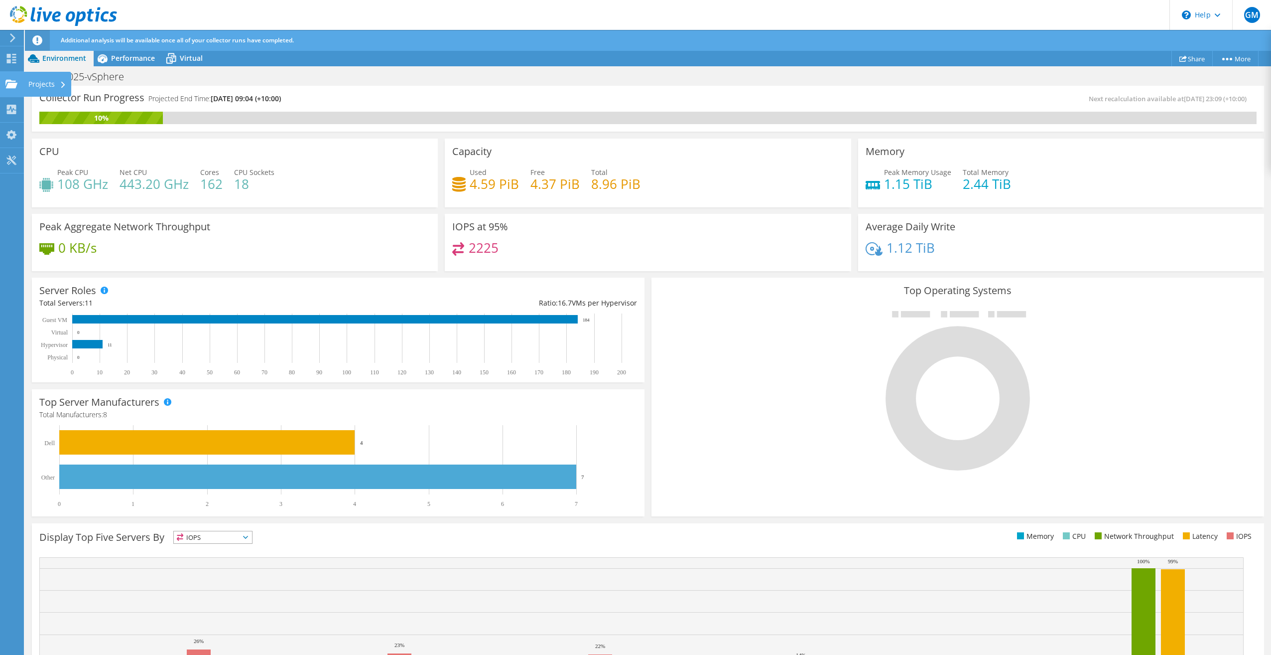
click at [46, 80] on div "Projects" at bounding box center [47, 84] width 48 height 25
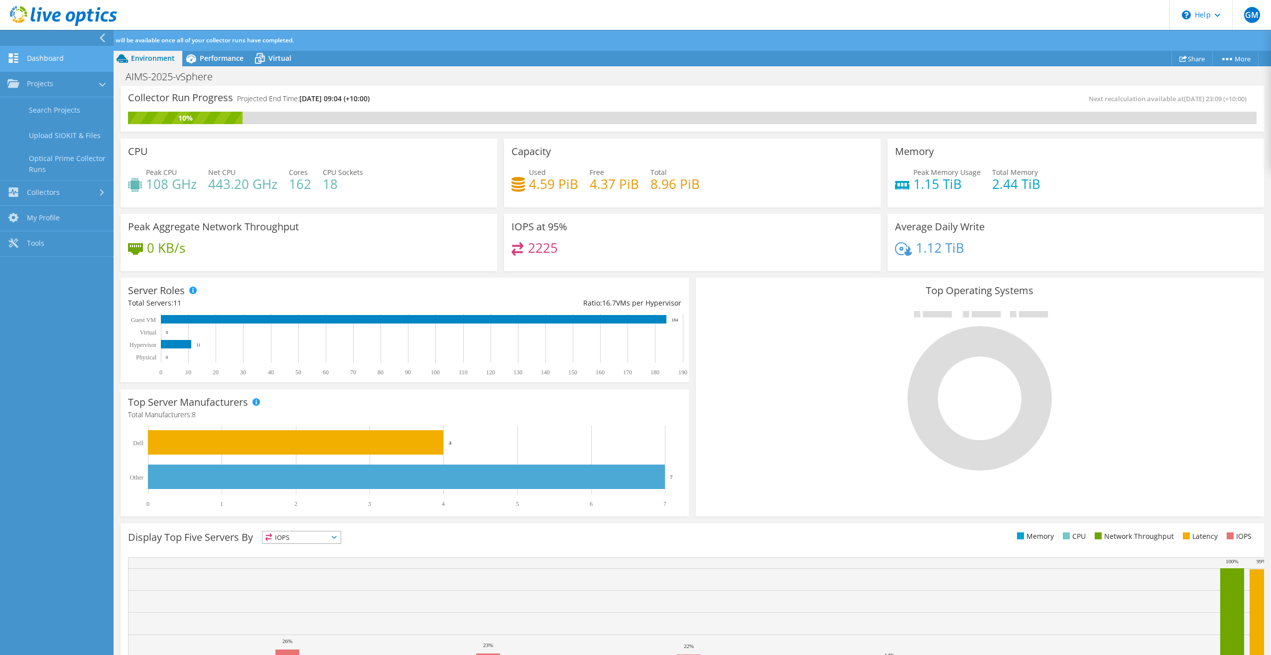
click at [49, 57] on link "Dashboard" at bounding box center [57, 58] width 114 height 25
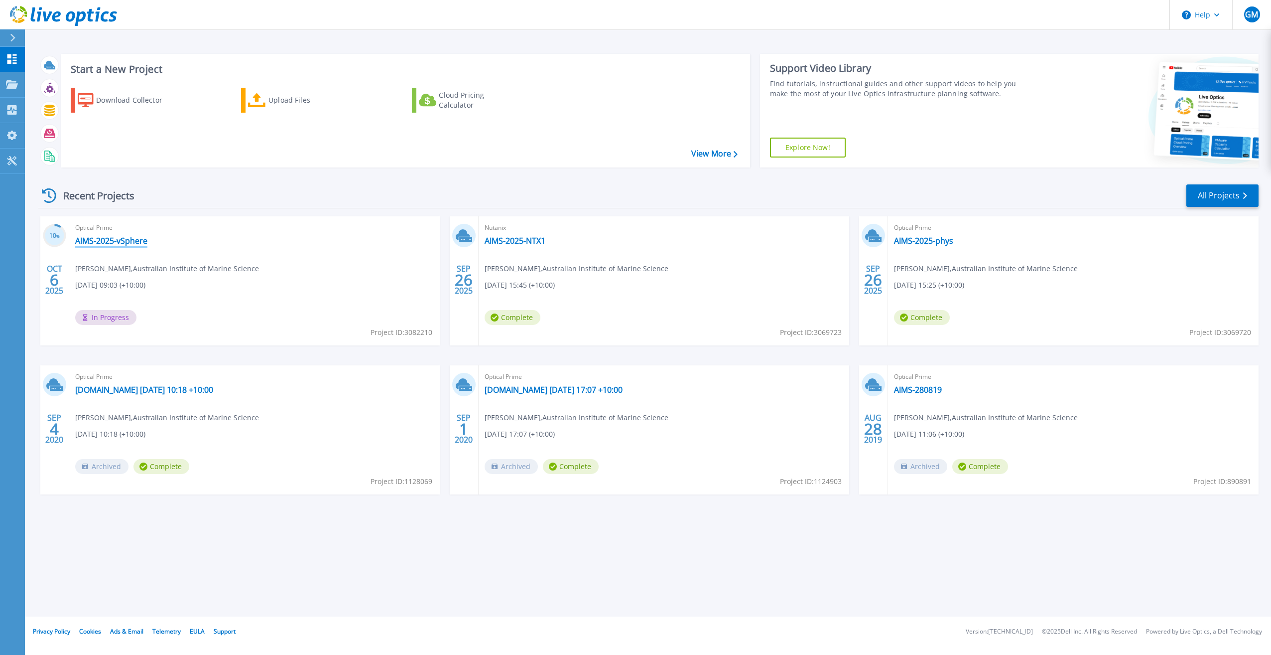
click at [115, 242] on link "AIMS-2025-vSphere" at bounding box center [111, 241] width 72 height 10
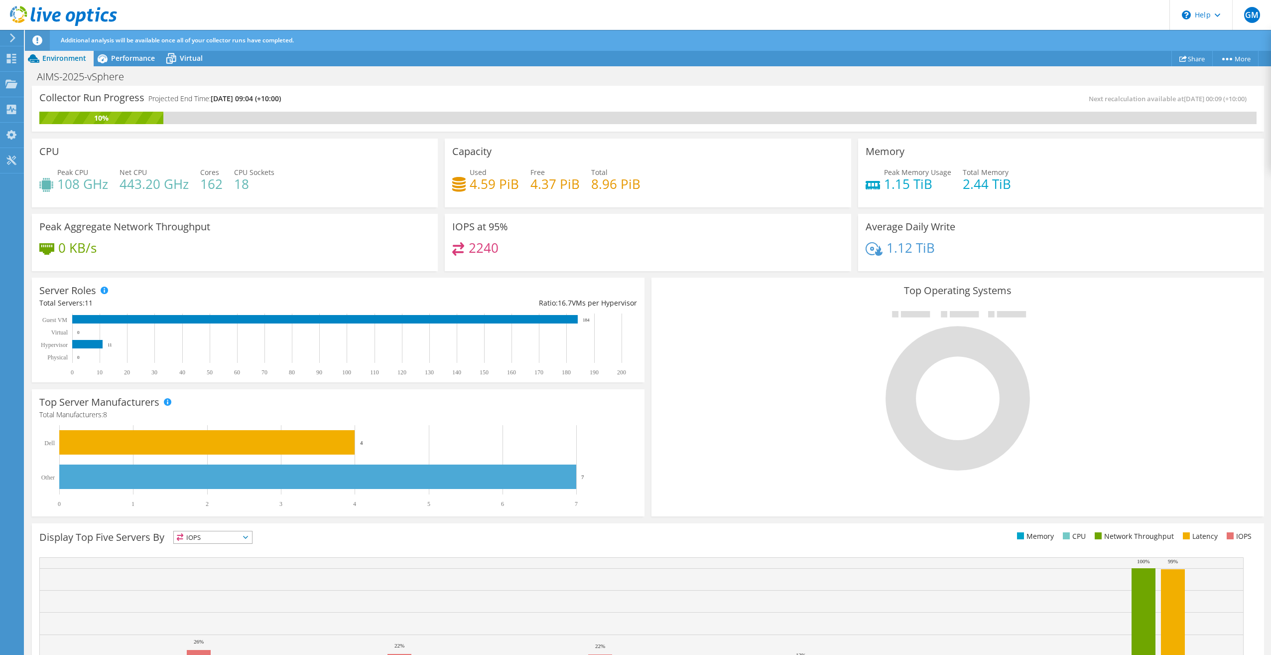
click at [623, 78] on div "AIMS-2025-vSphere Print" at bounding box center [648, 76] width 1246 height 18
